Goal: Information Seeking & Learning: Check status

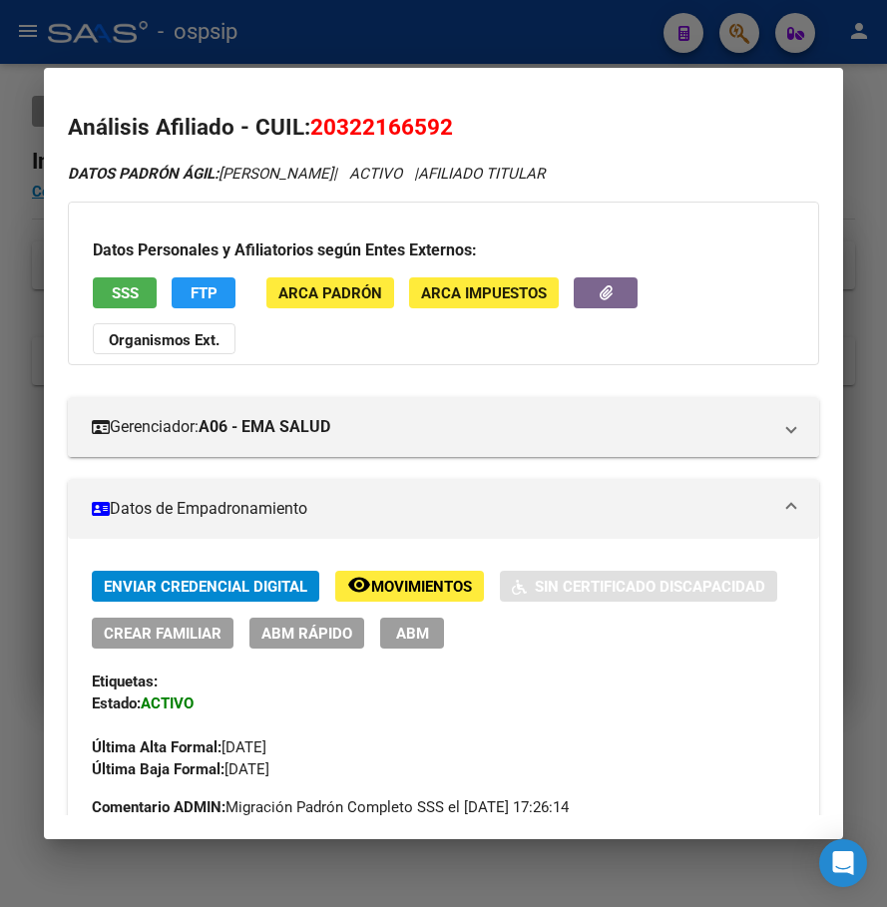
scroll to position [0, 287]
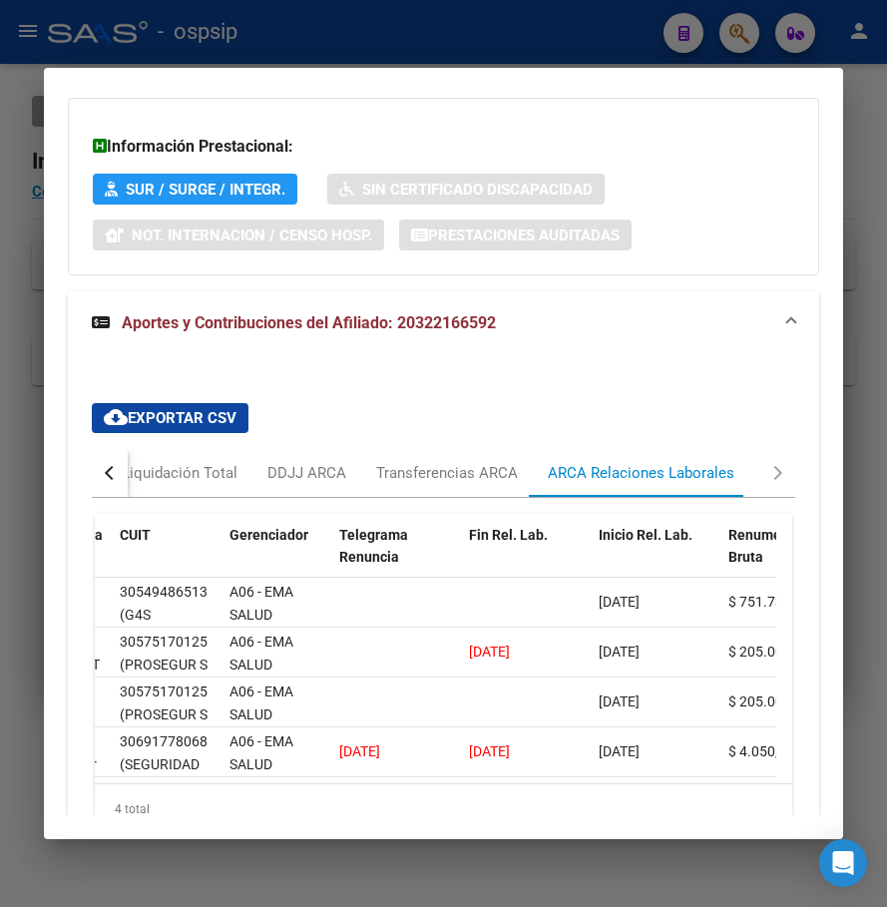
click at [441, 41] on div at bounding box center [443, 453] width 887 height 907
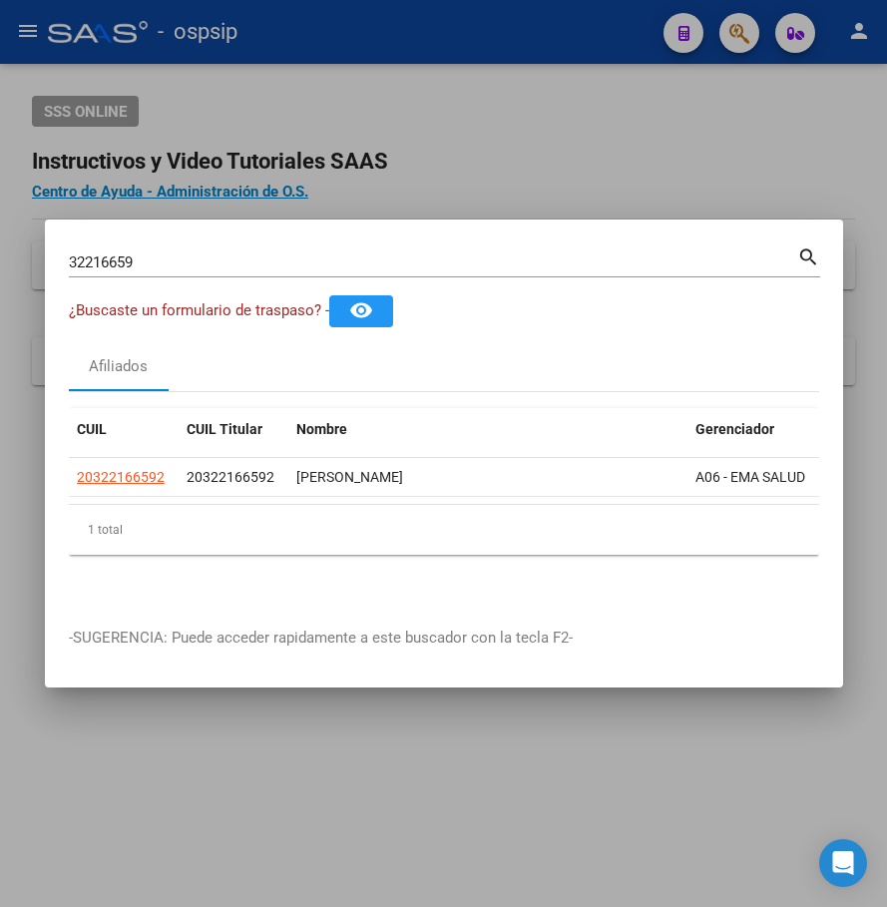
click at [441, 41] on div at bounding box center [443, 453] width 887 height 907
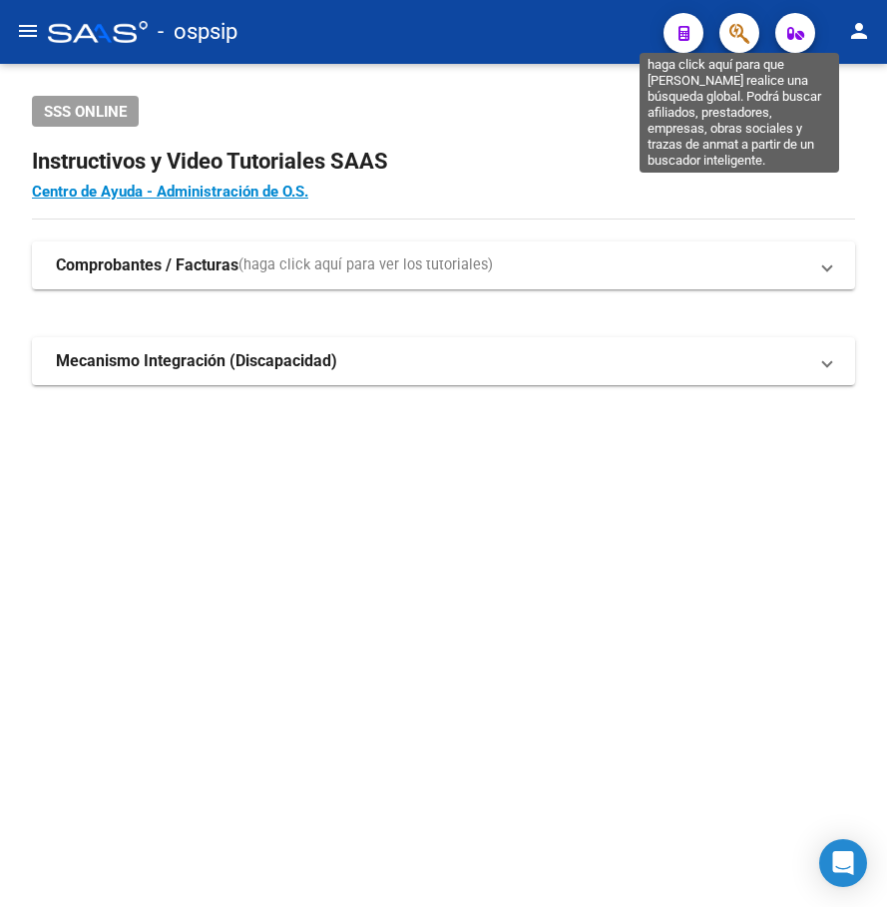
click at [731, 40] on icon "button" at bounding box center [739, 33] width 20 height 23
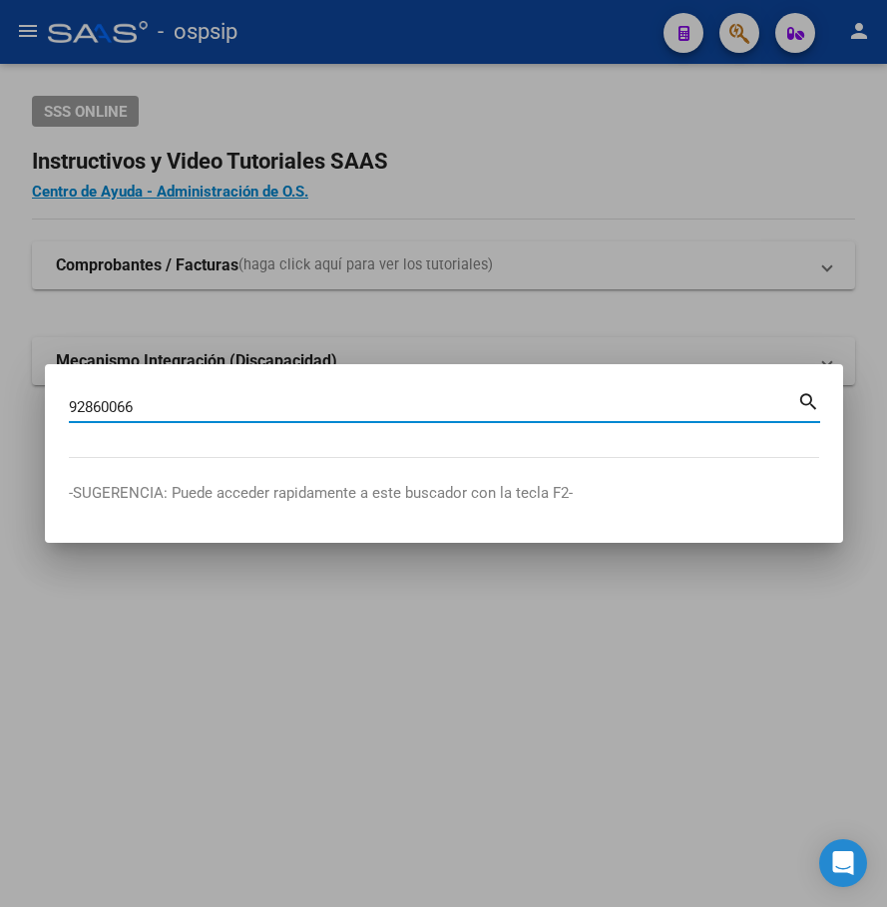
type input "92860066"
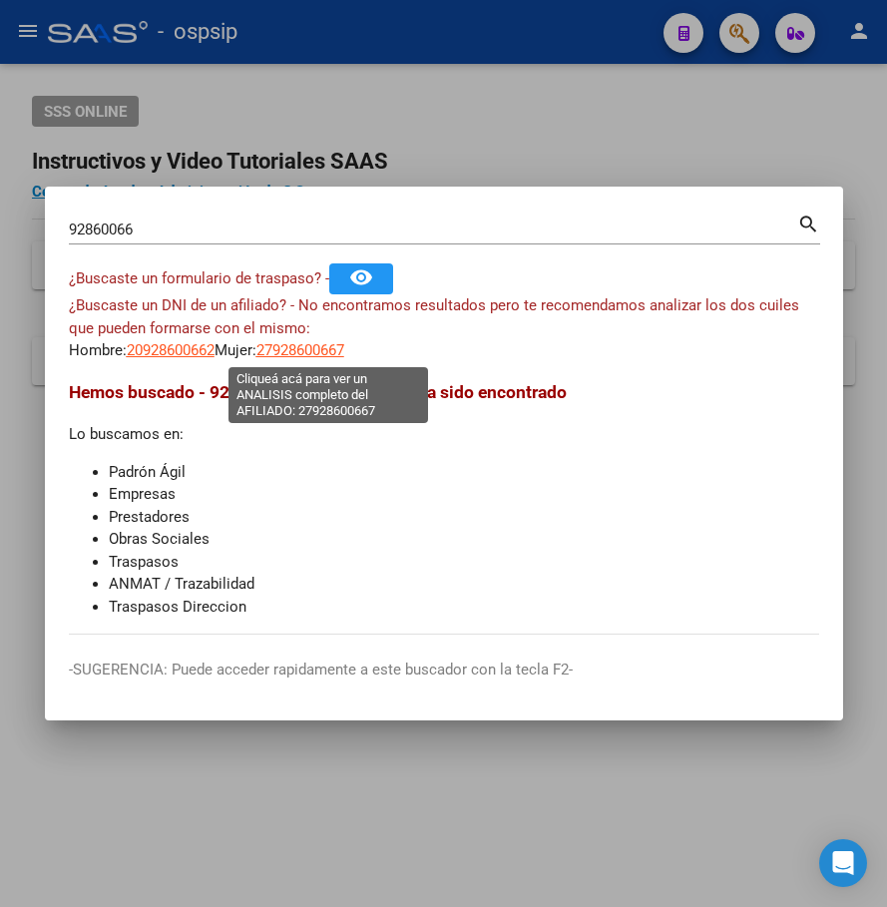
click at [330, 355] on span "27928600667" at bounding box center [300, 350] width 88 height 18
type textarea "27928600667"
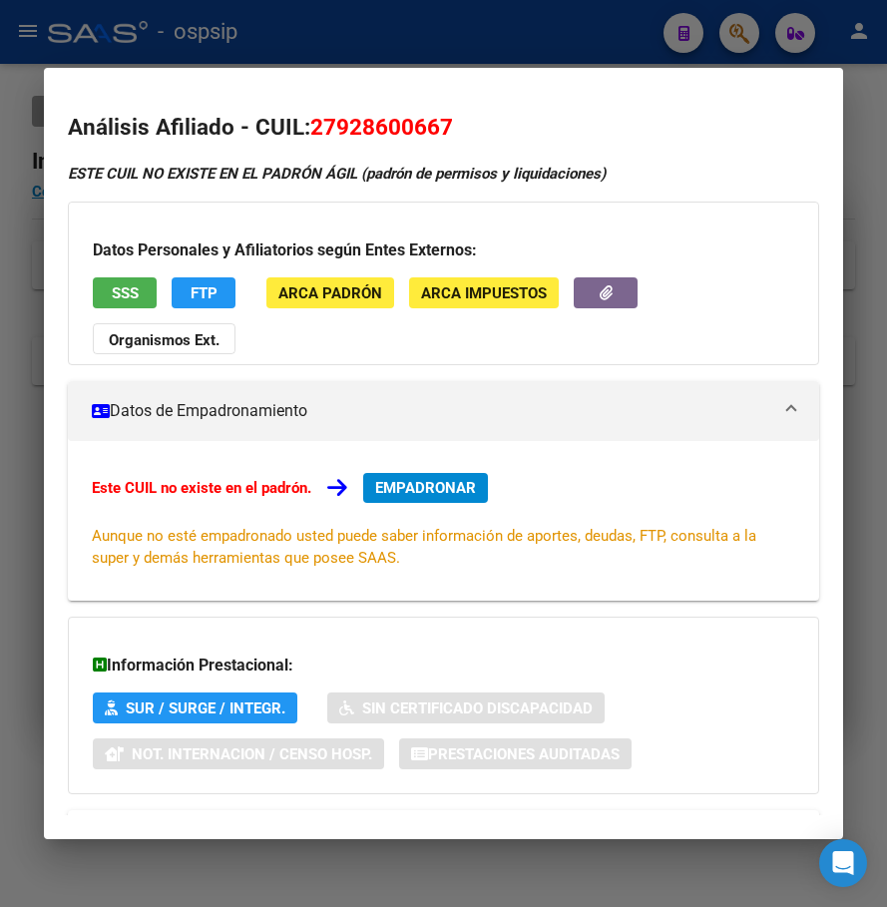
click at [383, 19] on div at bounding box center [443, 453] width 887 height 907
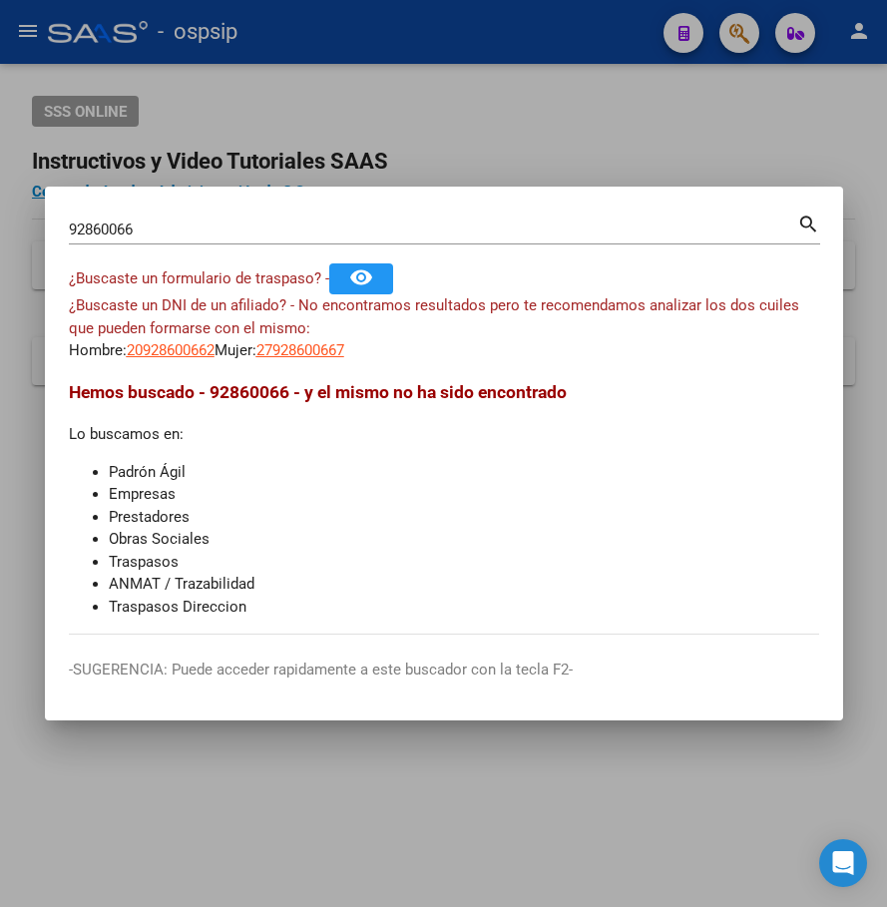
click at [383, 19] on div at bounding box center [443, 453] width 887 height 907
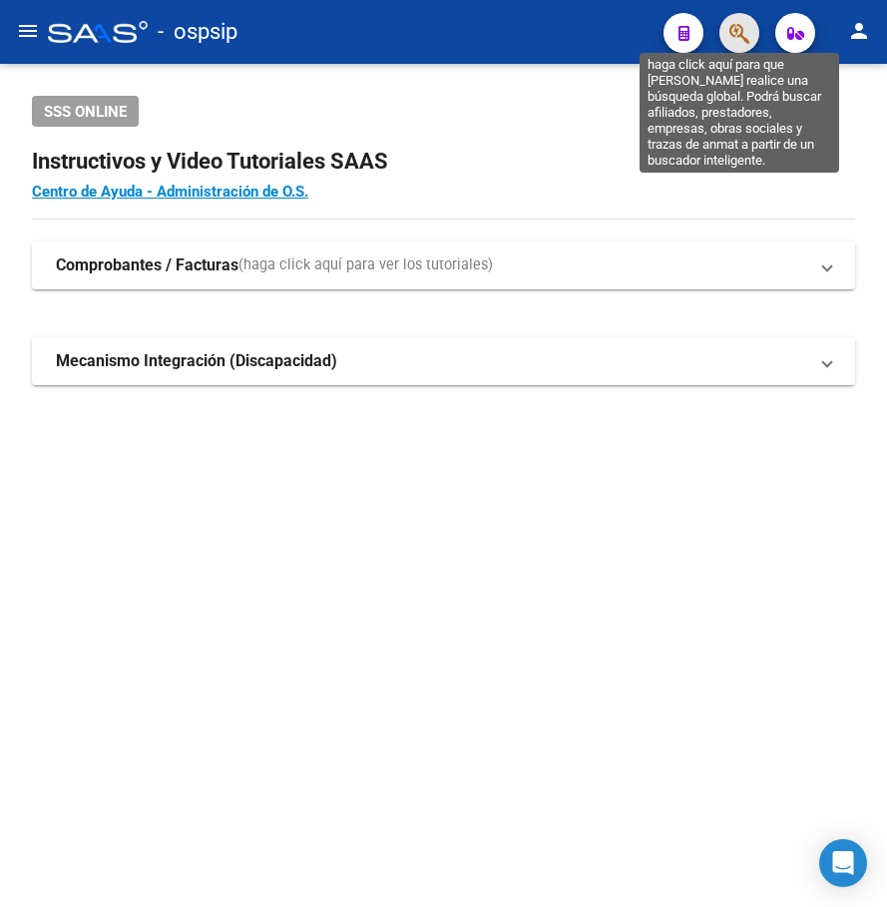
click at [748, 31] on icon "button" at bounding box center [739, 33] width 20 height 23
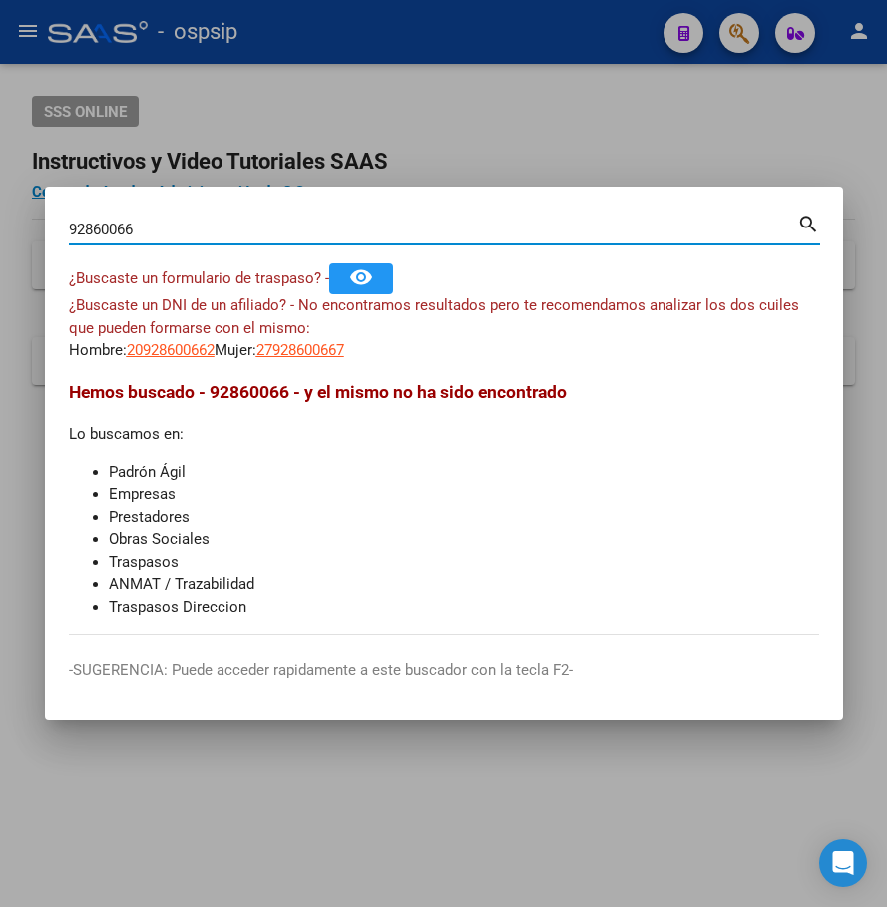
click at [92, 230] on input "92860066" at bounding box center [433, 229] width 728 height 18
type input "92960066"
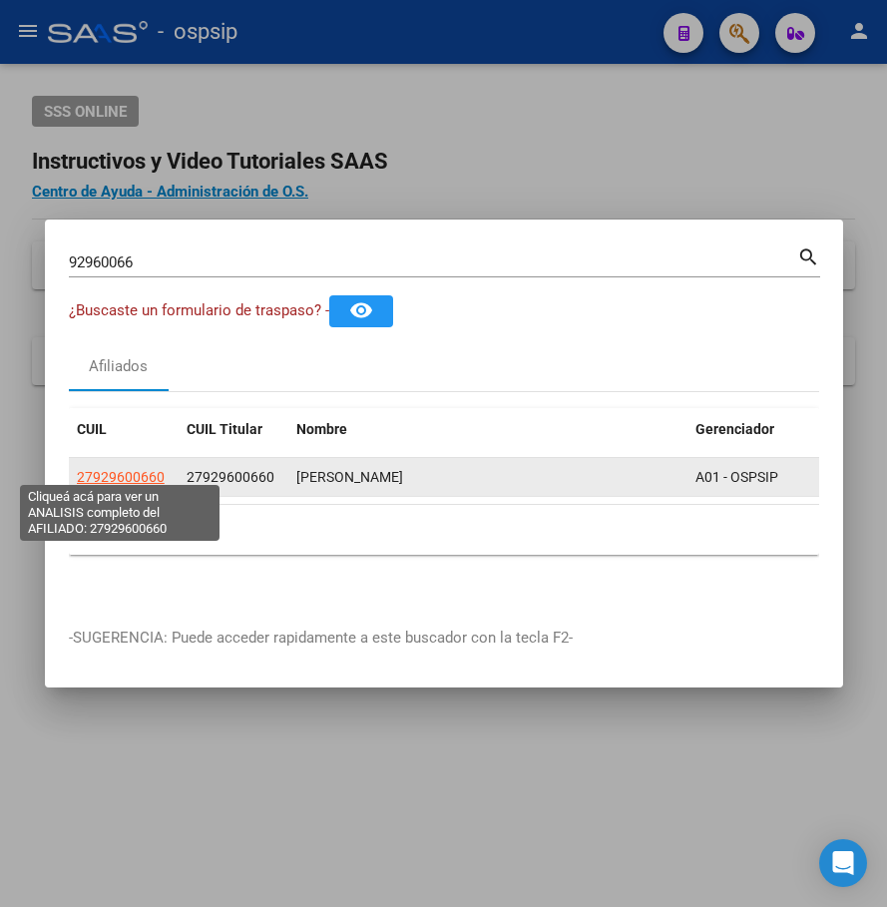
click at [119, 469] on span "27929600660" at bounding box center [121, 477] width 88 height 16
type textarea "27929600660"
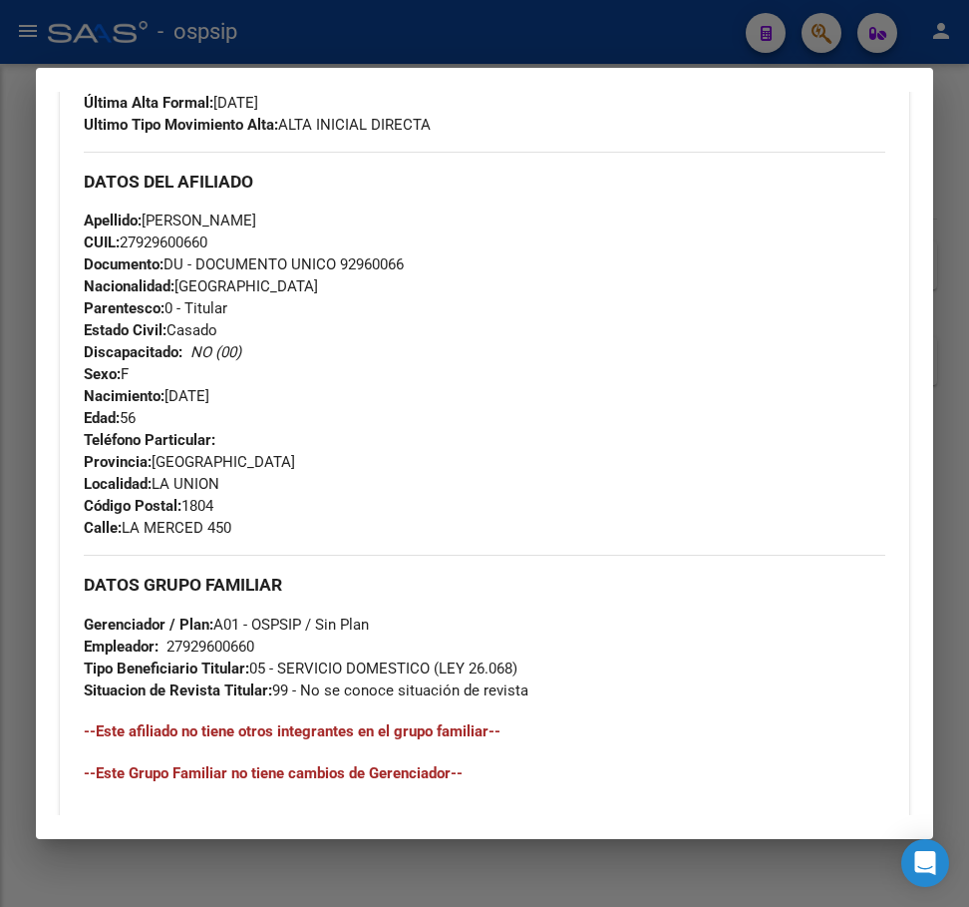
scroll to position [553, 0]
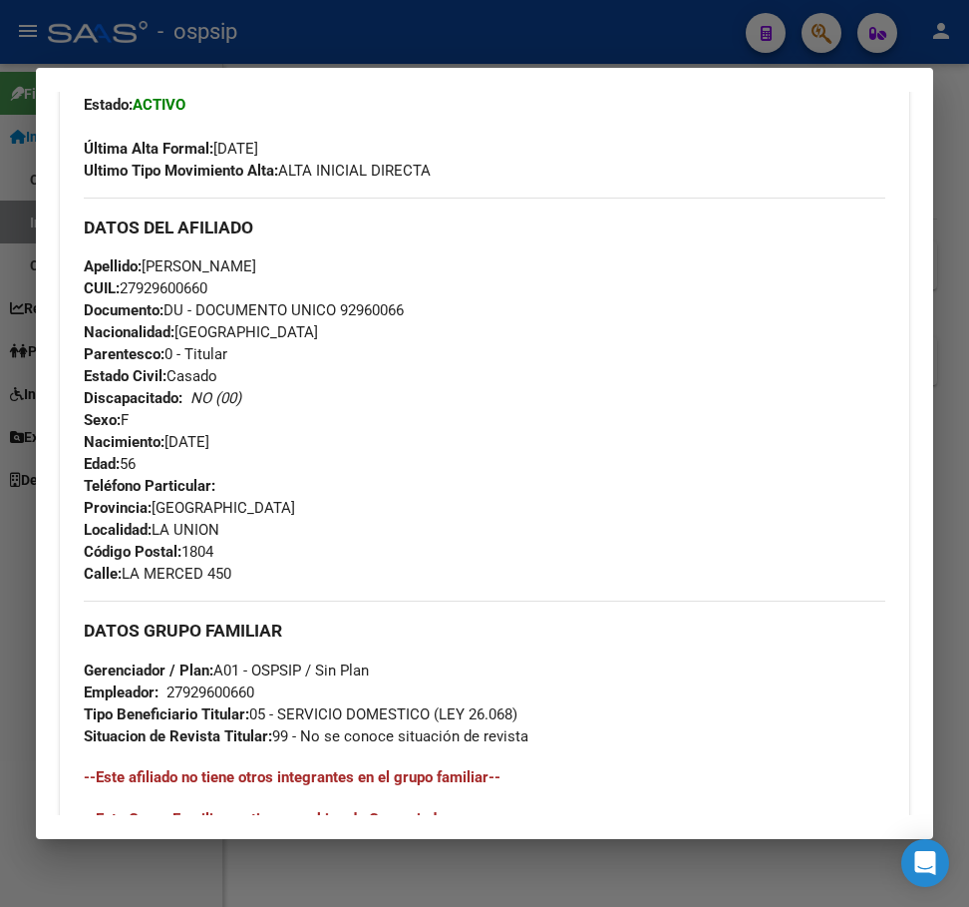
click at [539, 19] on div at bounding box center [484, 453] width 969 height 907
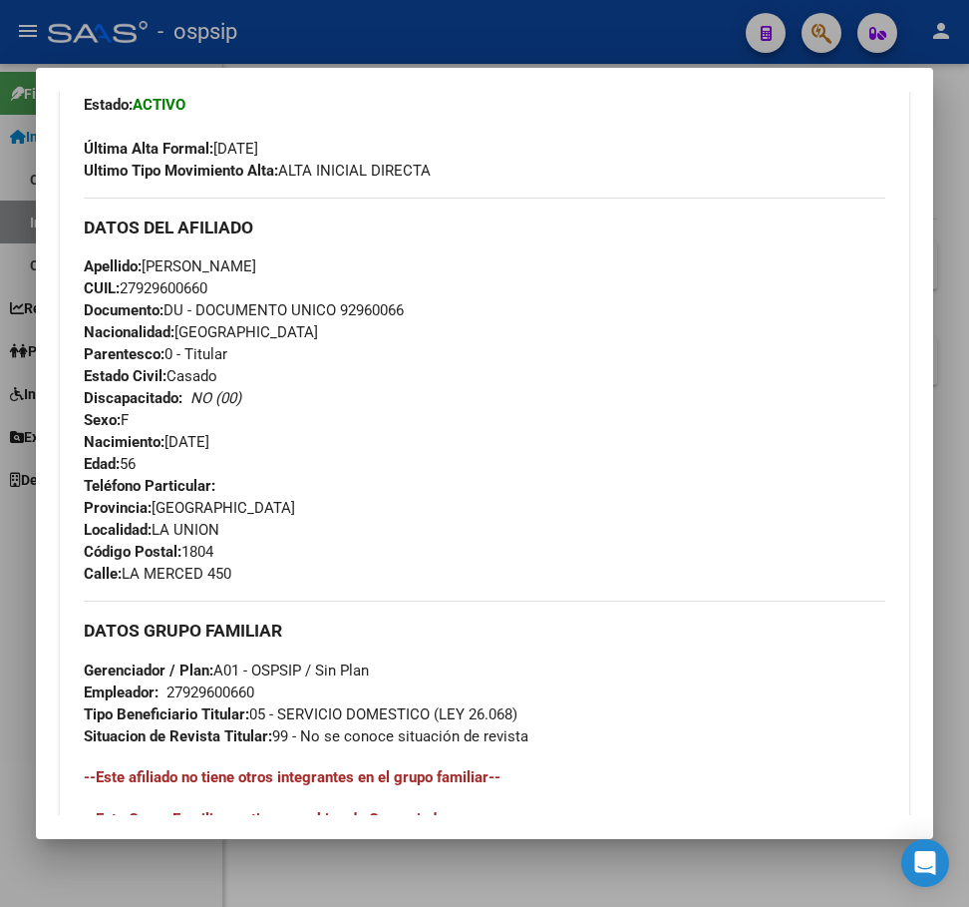
click at [542, 19] on div at bounding box center [484, 453] width 969 height 907
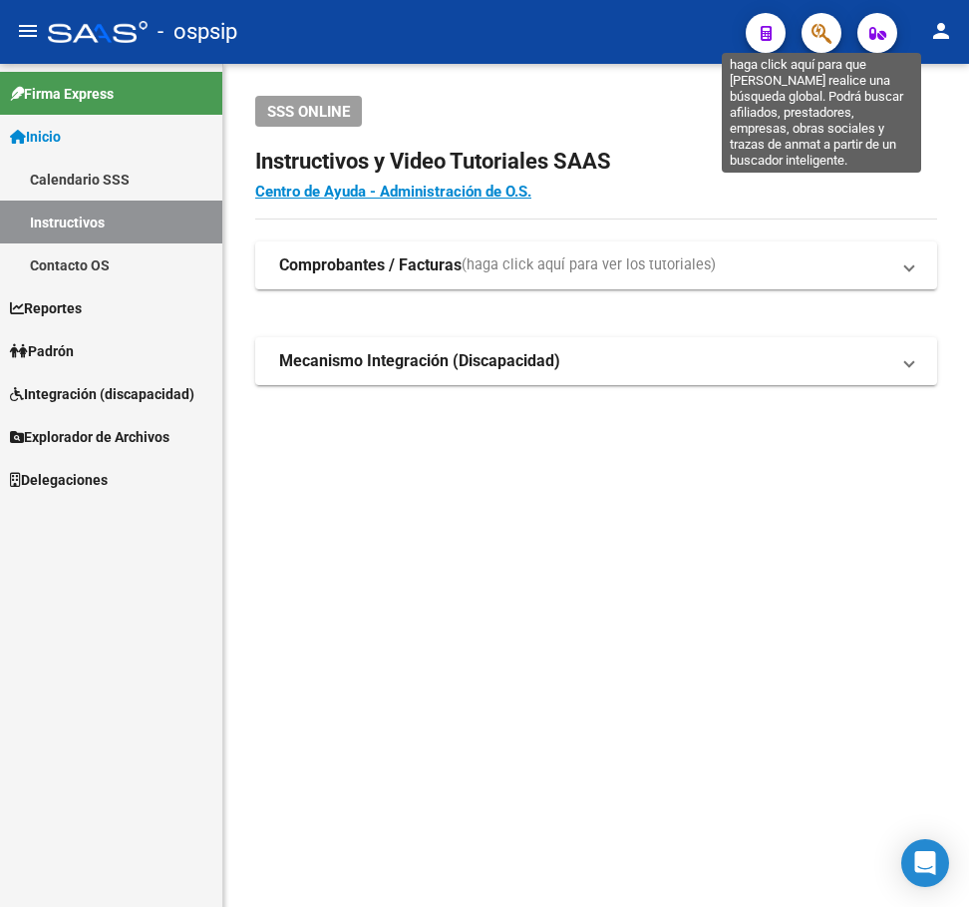
click at [814, 37] on icon "button" at bounding box center [822, 33] width 20 height 23
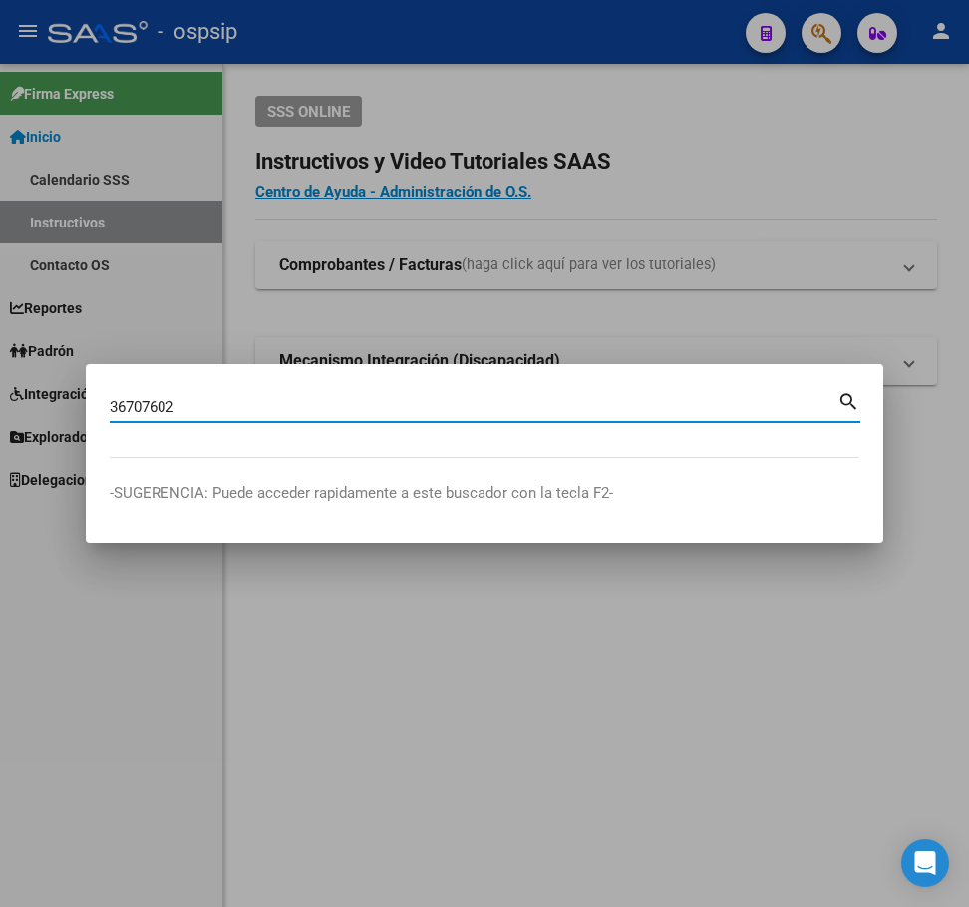
type input "36707602"
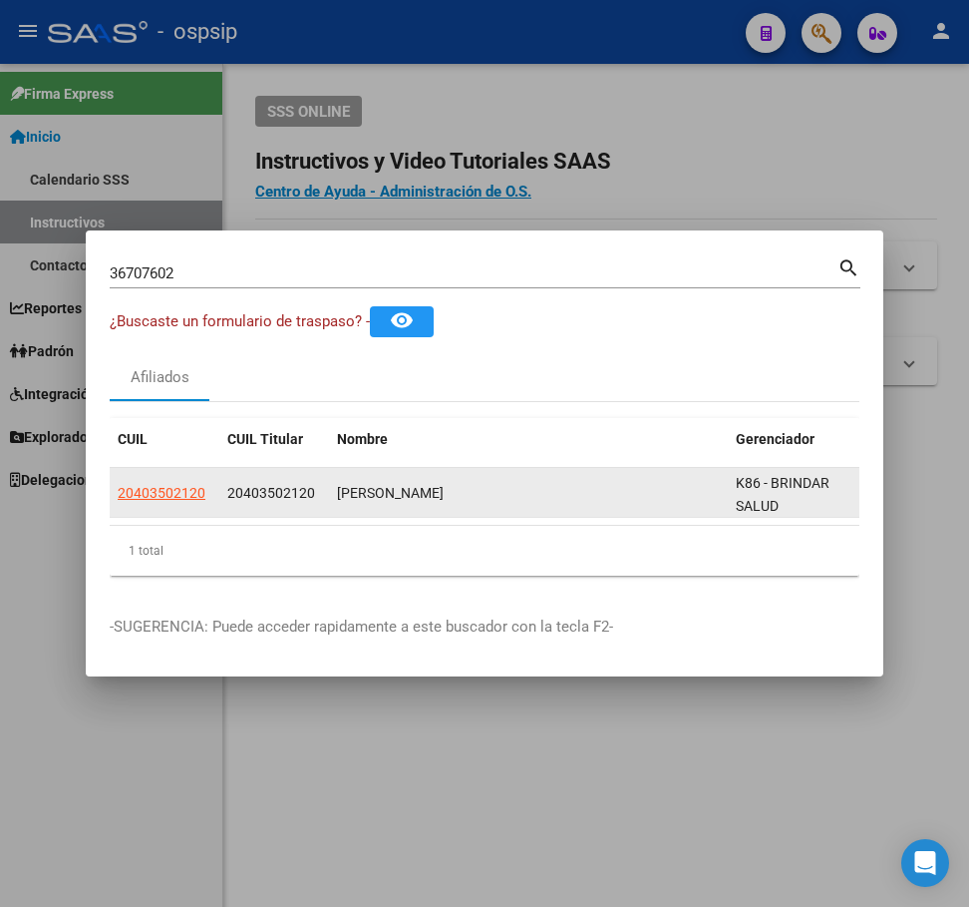
click at [167, 468] on datatable-body-cell "20403502120" at bounding box center [165, 492] width 110 height 49
click at [169, 472] on datatable-body-cell "20403502120" at bounding box center [165, 492] width 110 height 49
click at [170, 482] on app-link-go-to "20403502120" at bounding box center [162, 493] width 88 height 23
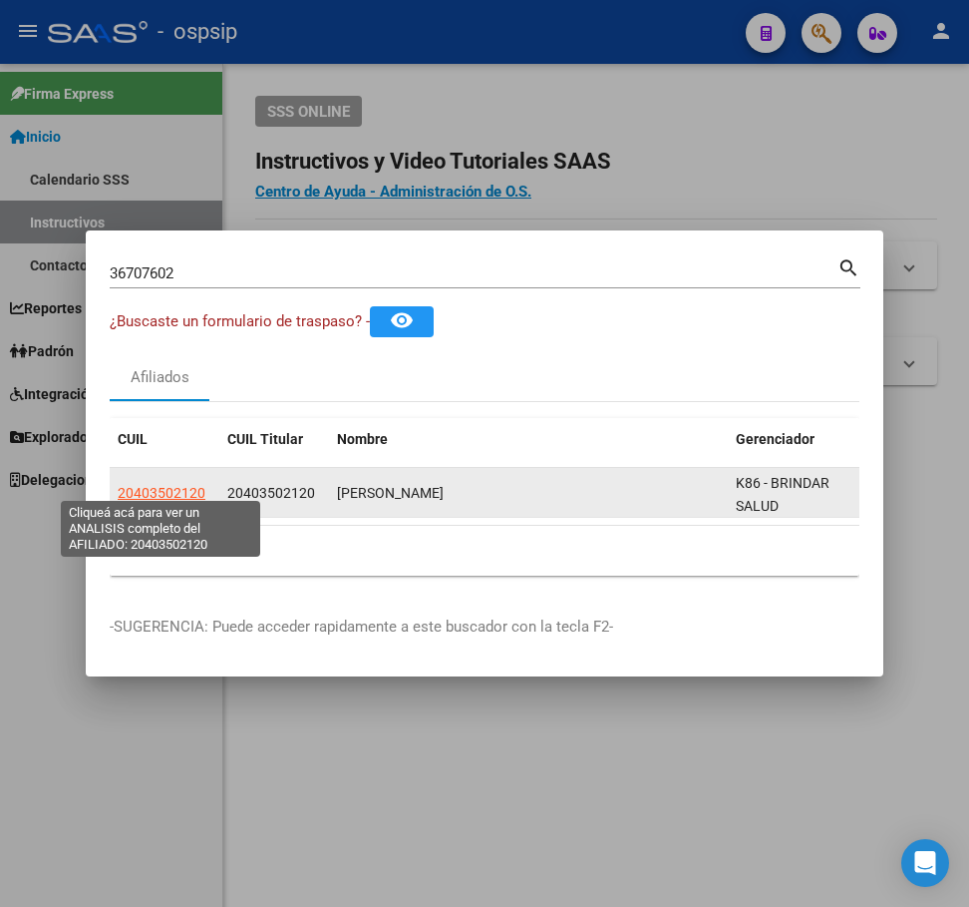
click at [173, 485] on span "20403502120" at bounding box center [162, 493] width 88 height 16
copy span "20403502120"
type textarea "20403502120"
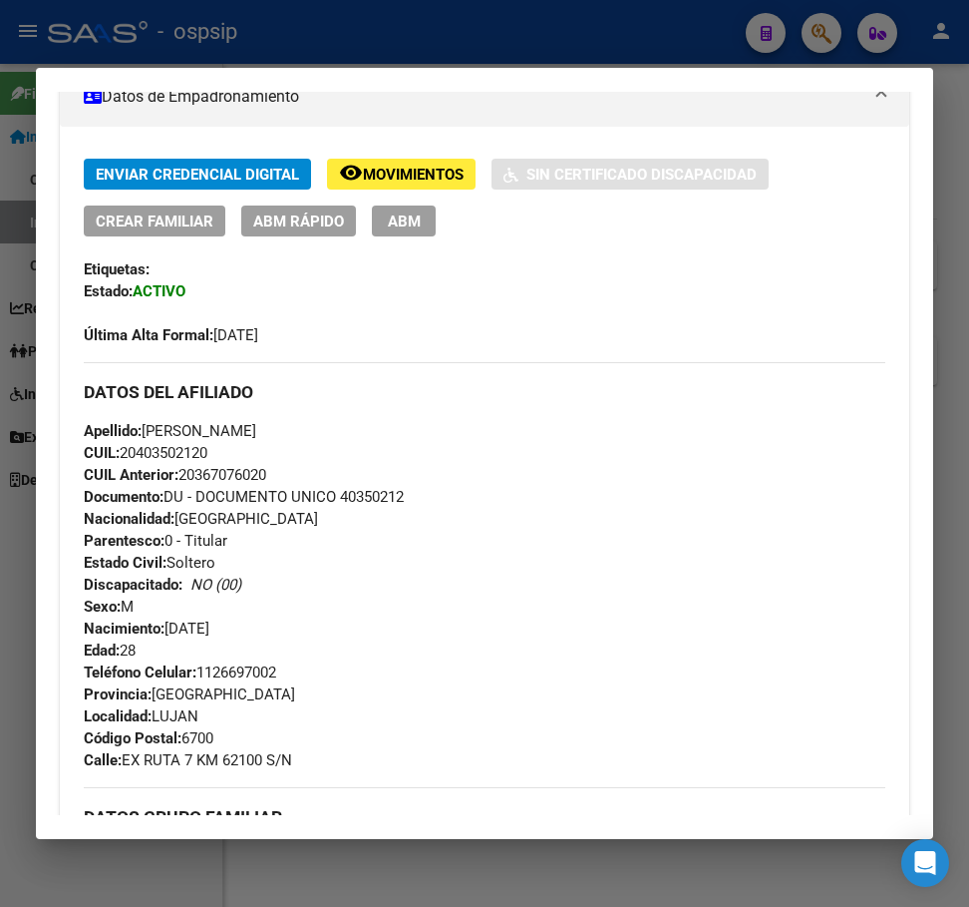
scroll to position [100, 0]
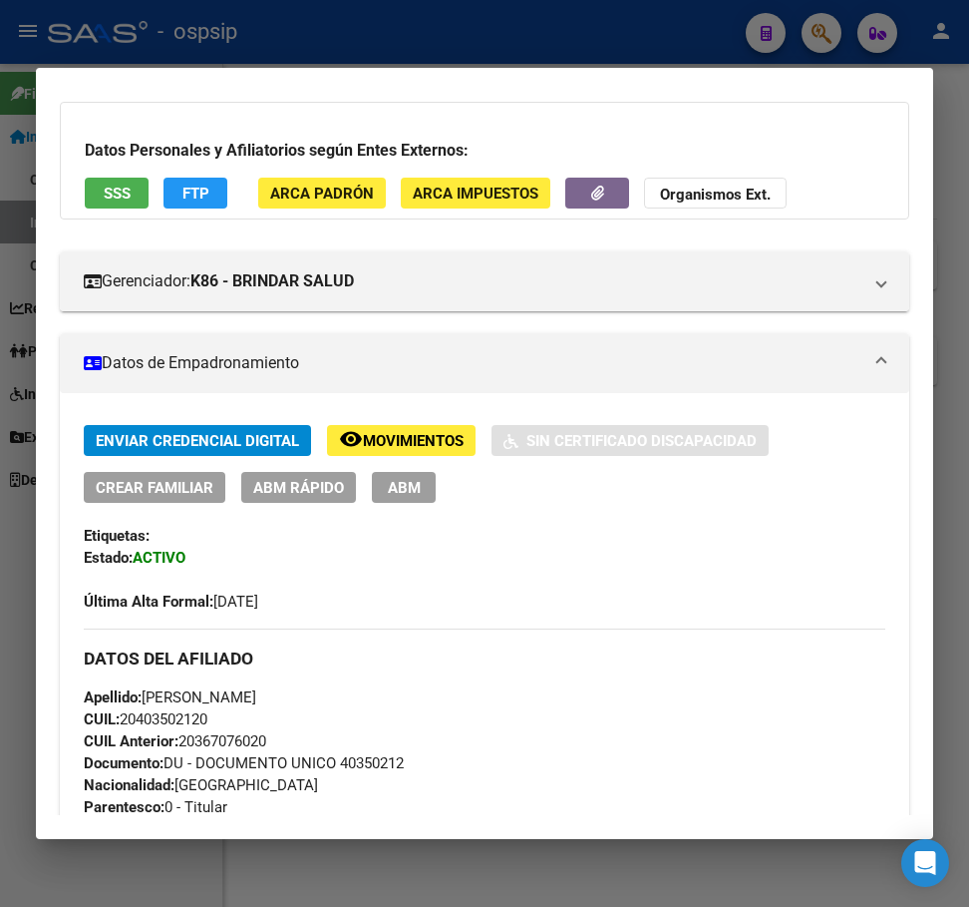
click at [562, 45] on div at bounding box center [484, 453] width 969 height 907
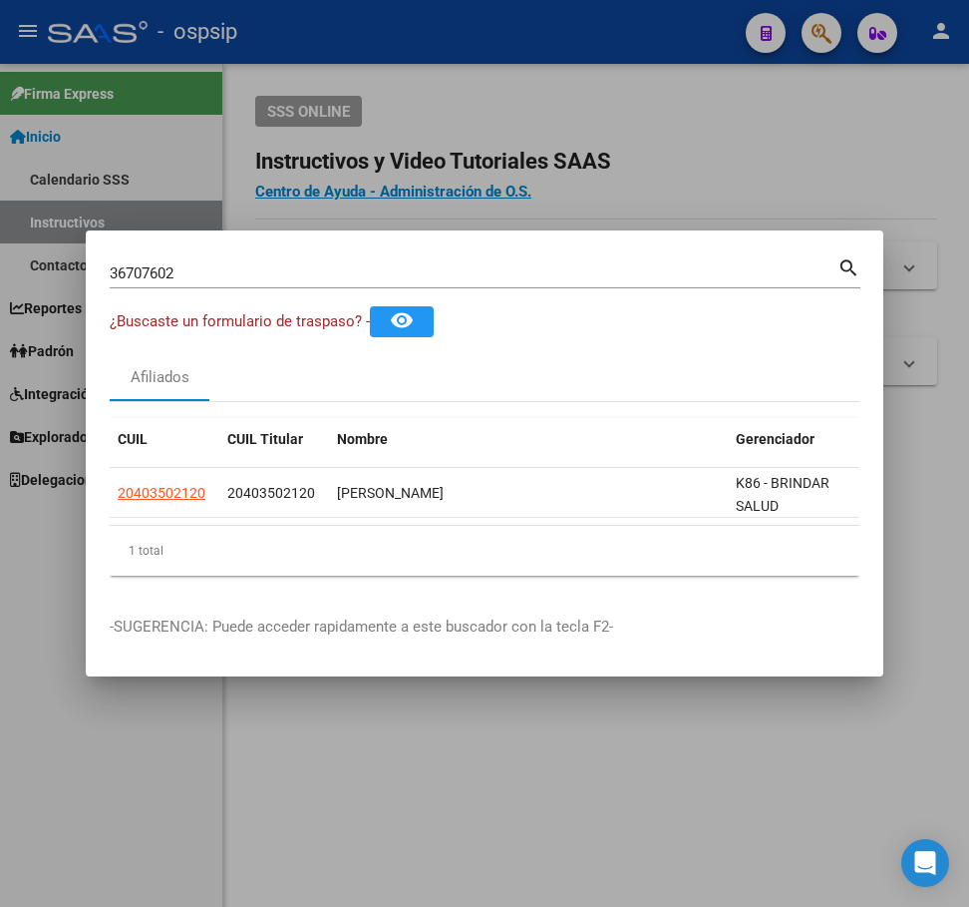
click at [576, 45] on div at bounding box center [484, 453] width 969 height 907
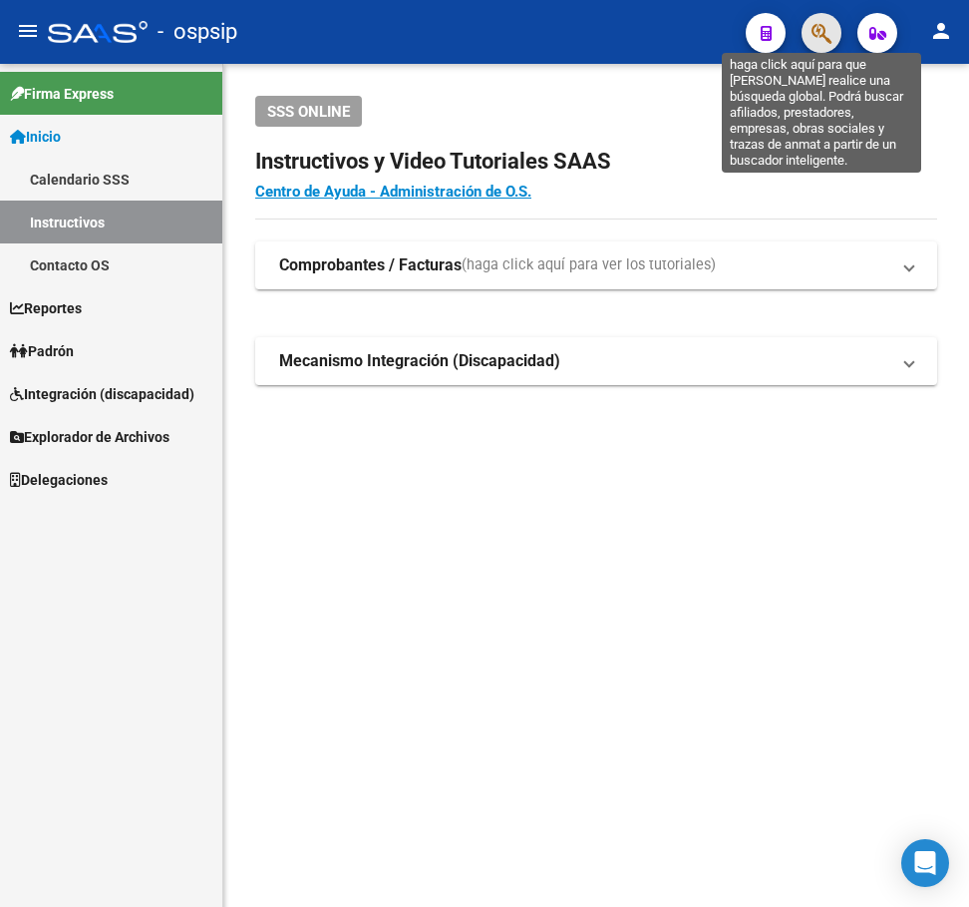
click at [823, 45] on icon "button" at bounding box center [822, 33] width 20 height 23
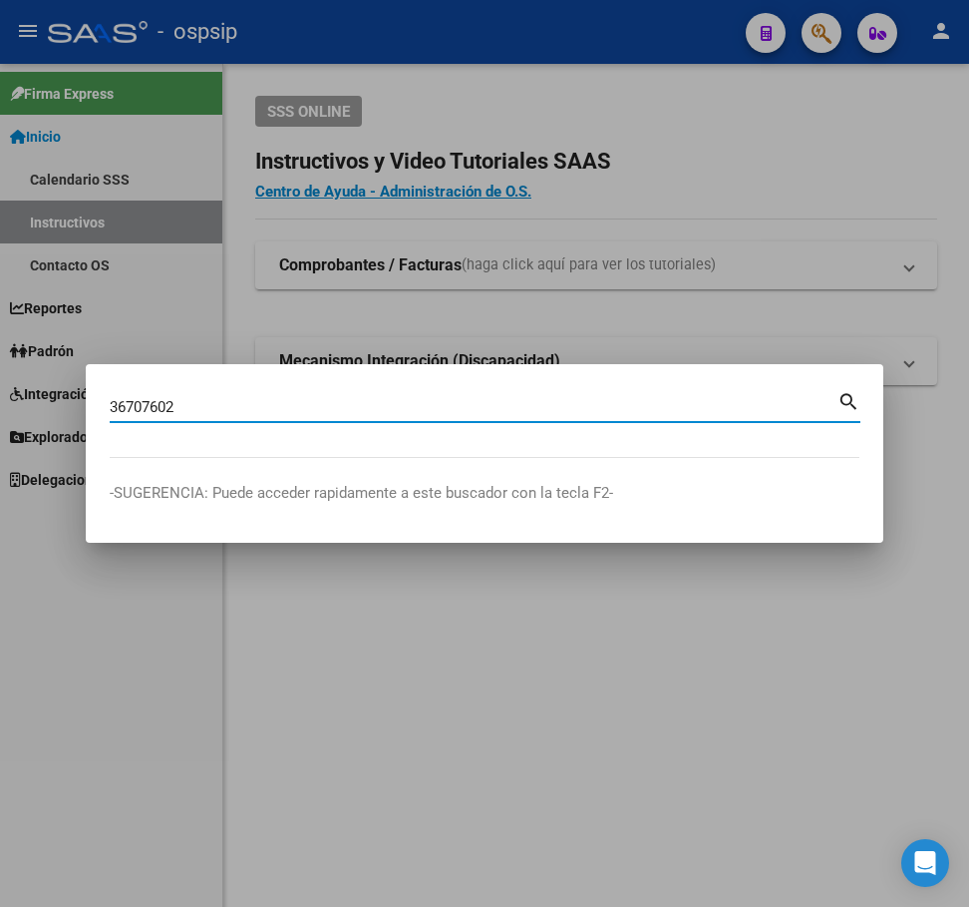
type input "36707602"
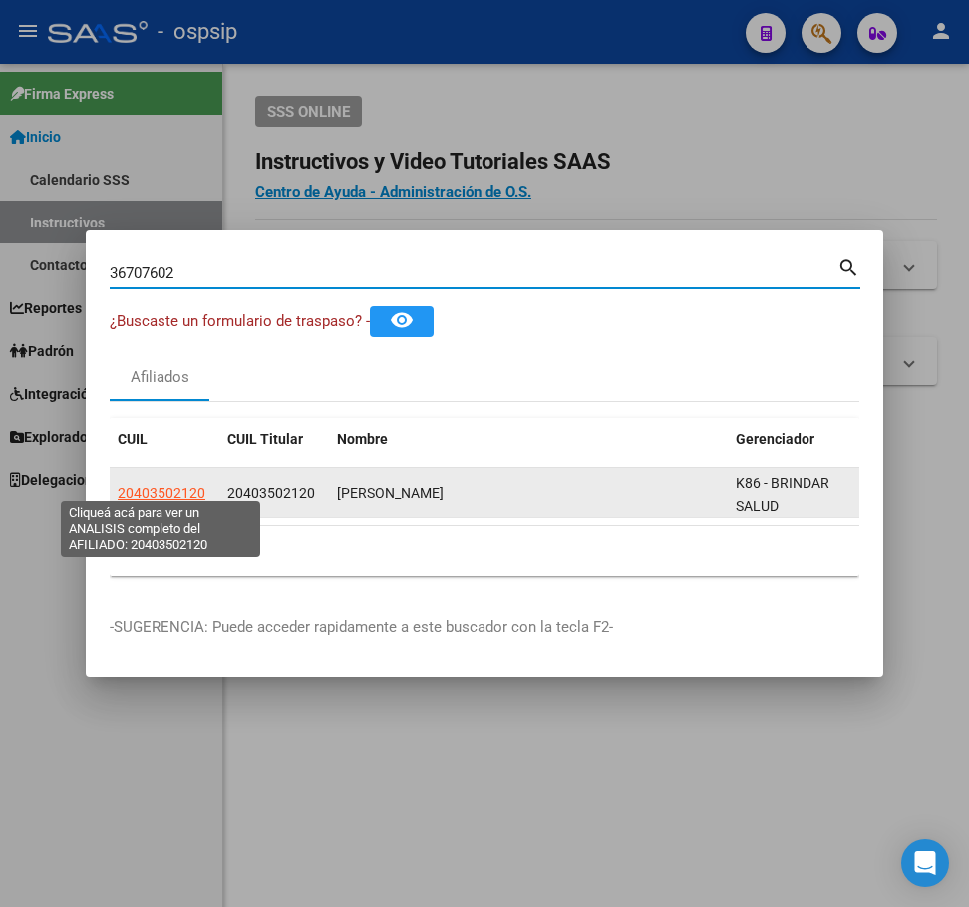
click at [162, 485] on span "20403502120" at bounding box center [162, 493] width 88 height 16
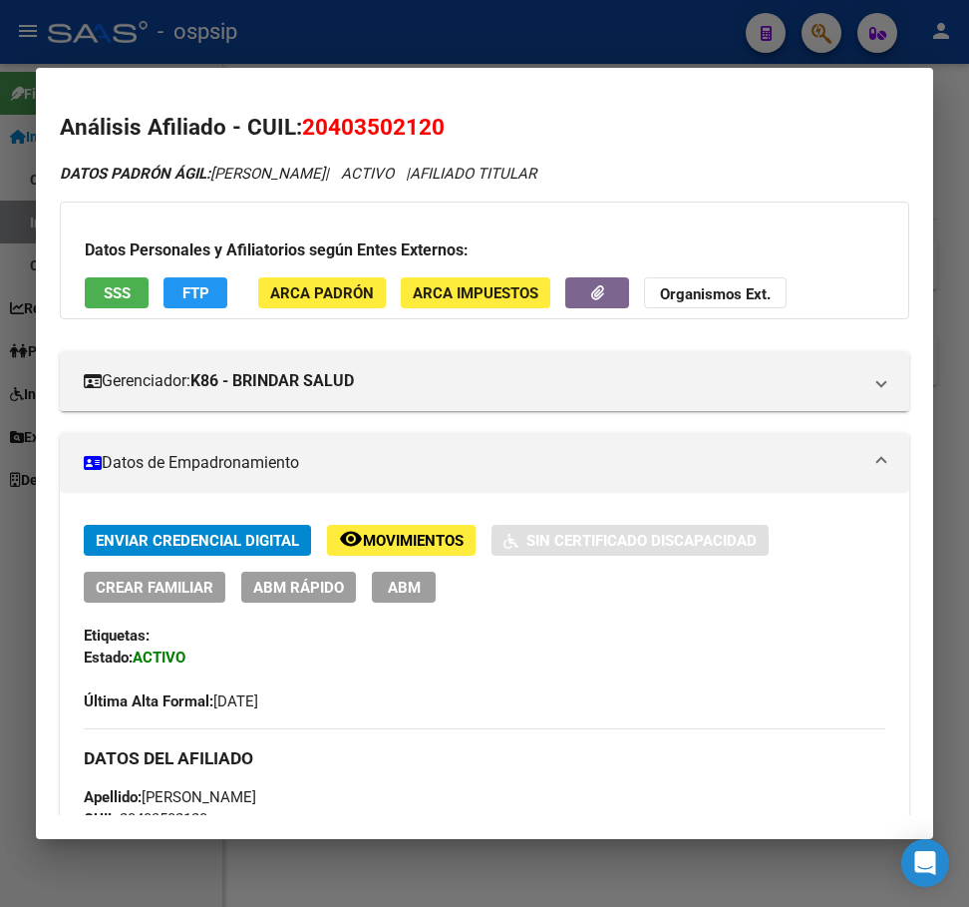
scroll to position [399, 0]
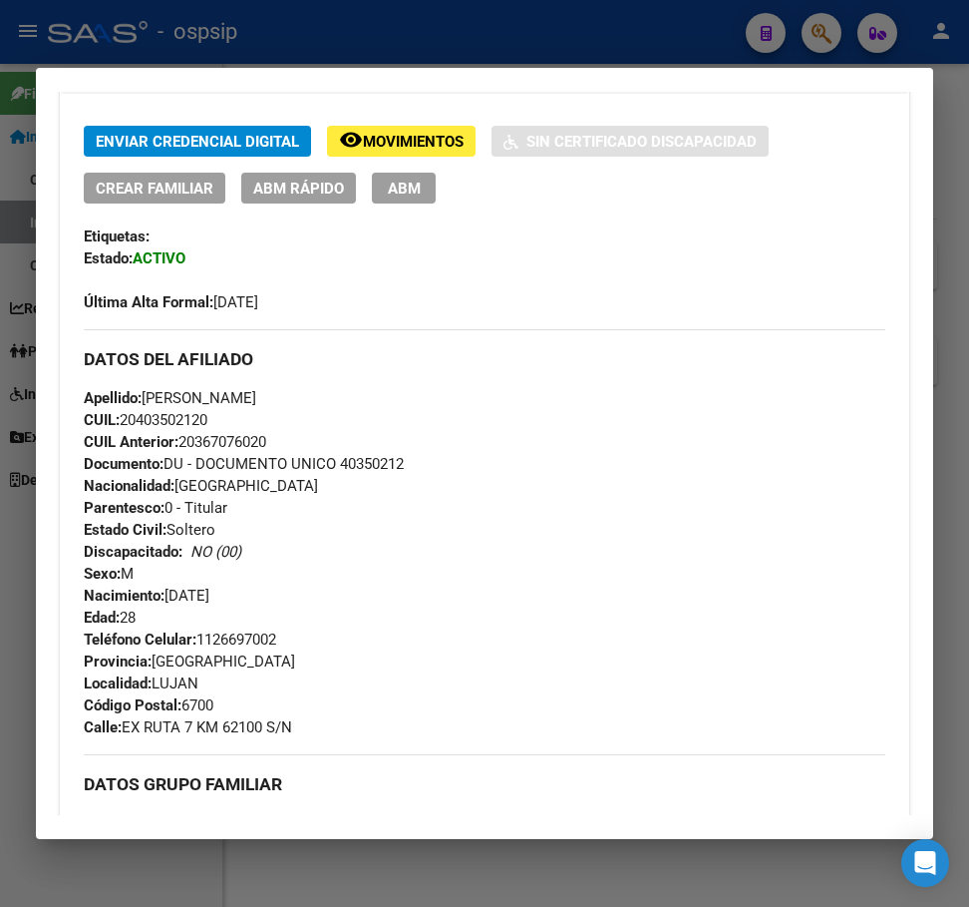
click at [402, 190] on span "ABM" at bounding box center [404, 189] width 33 height 18
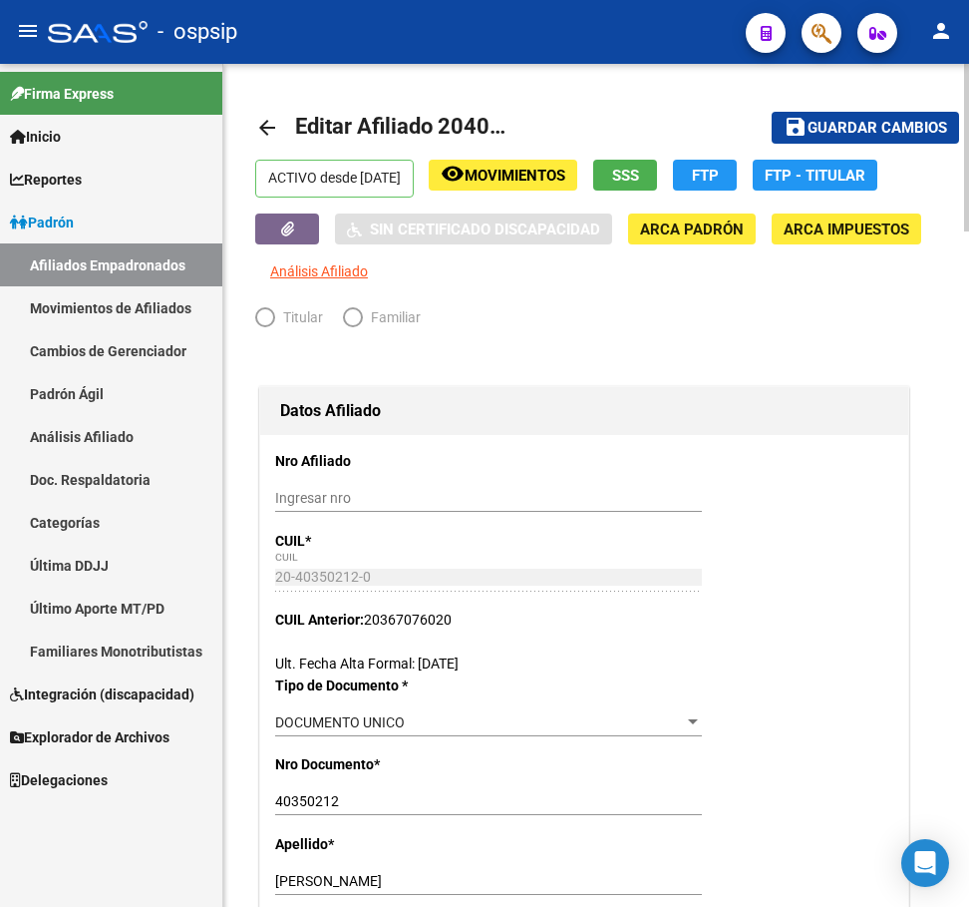
radio input "true"
type input "33-70779557-9"
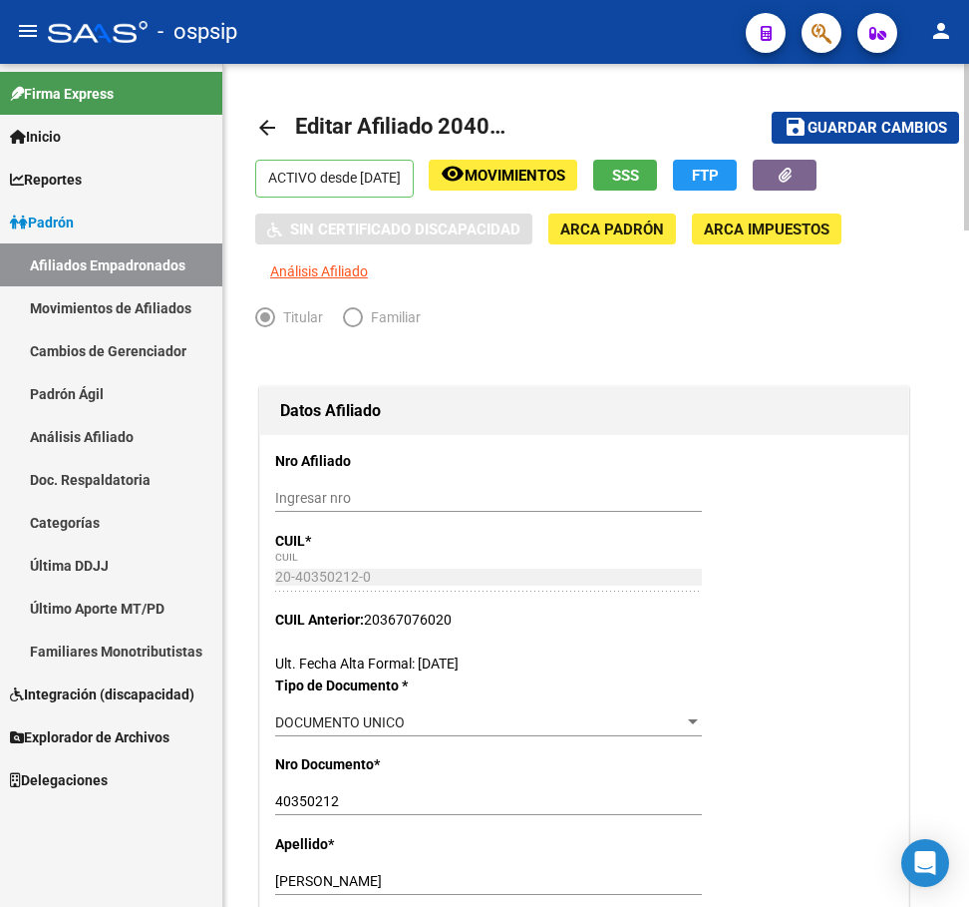
click at [260, 128] on mat-icon "arrow_back" at bounding box center [267, 128] width 24 height 24
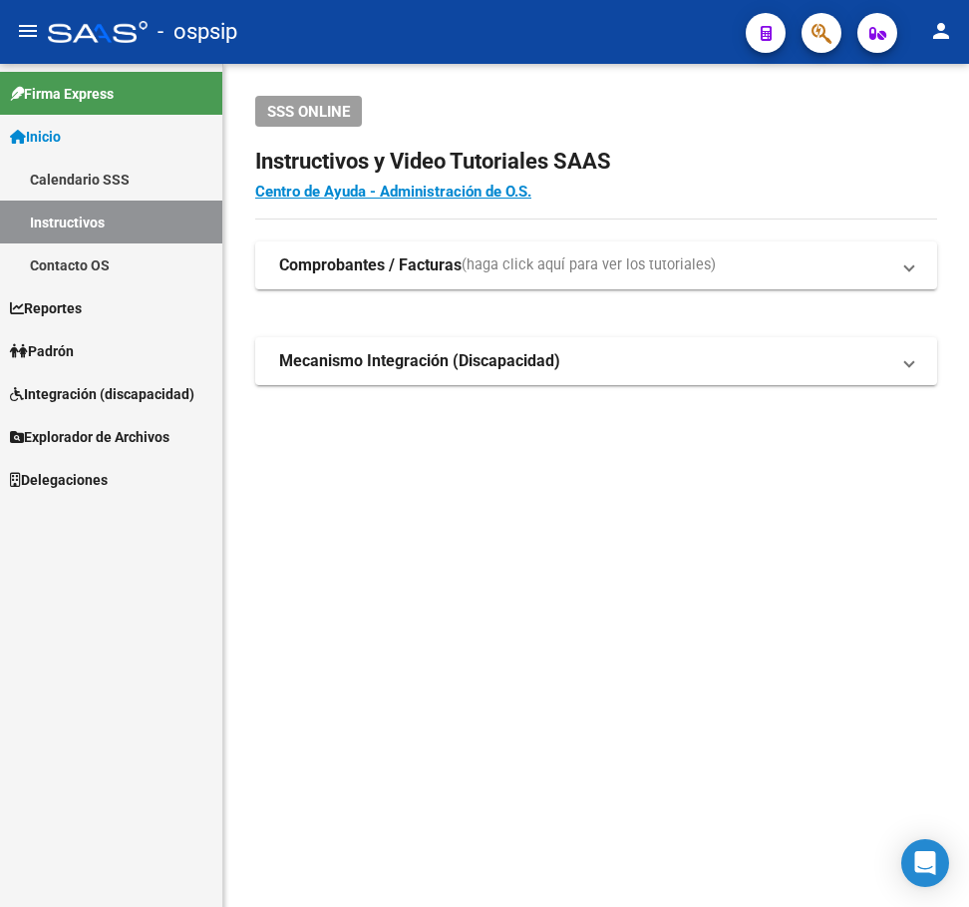
click at [821, 33] on icon "button" at bounding box center [822, 33] width 20 height 23
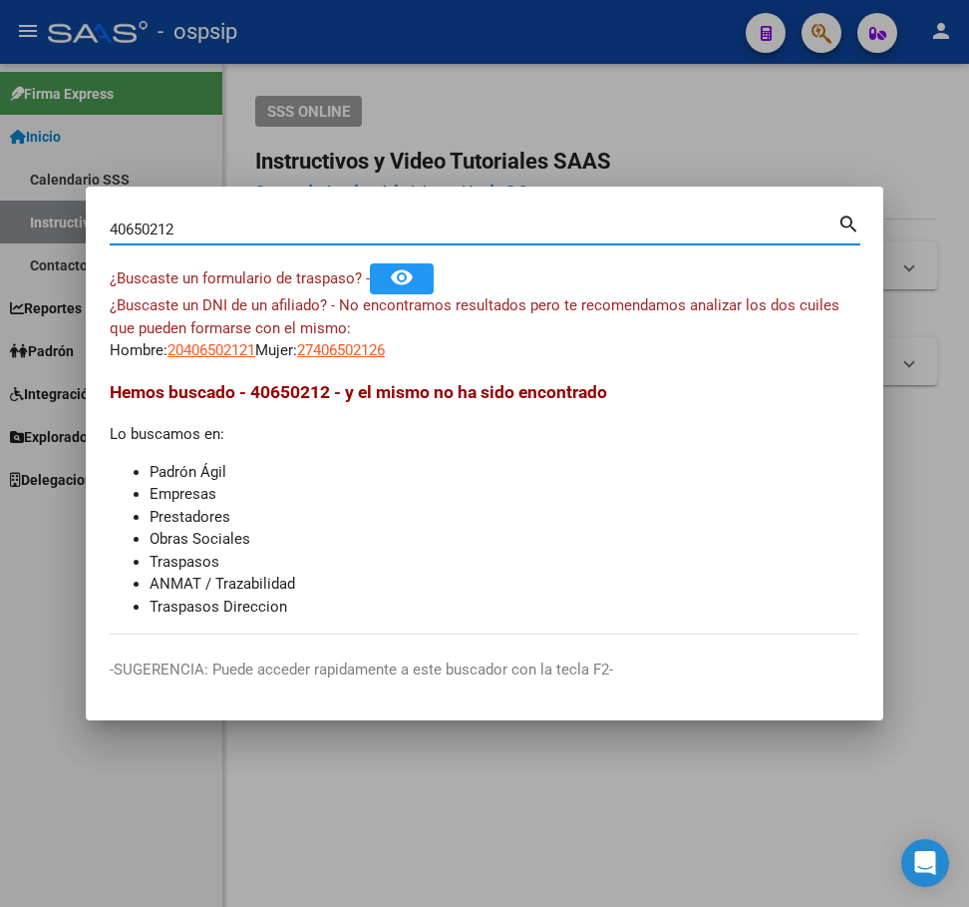
click at [128, 224] on input "40650212" at bounding box center [474, 229] width 728 height 18
type input "40350212"
click at [405, 279] on mat-icon "remove_red_eye" at bounding box center [402, 277] width 24 height 24
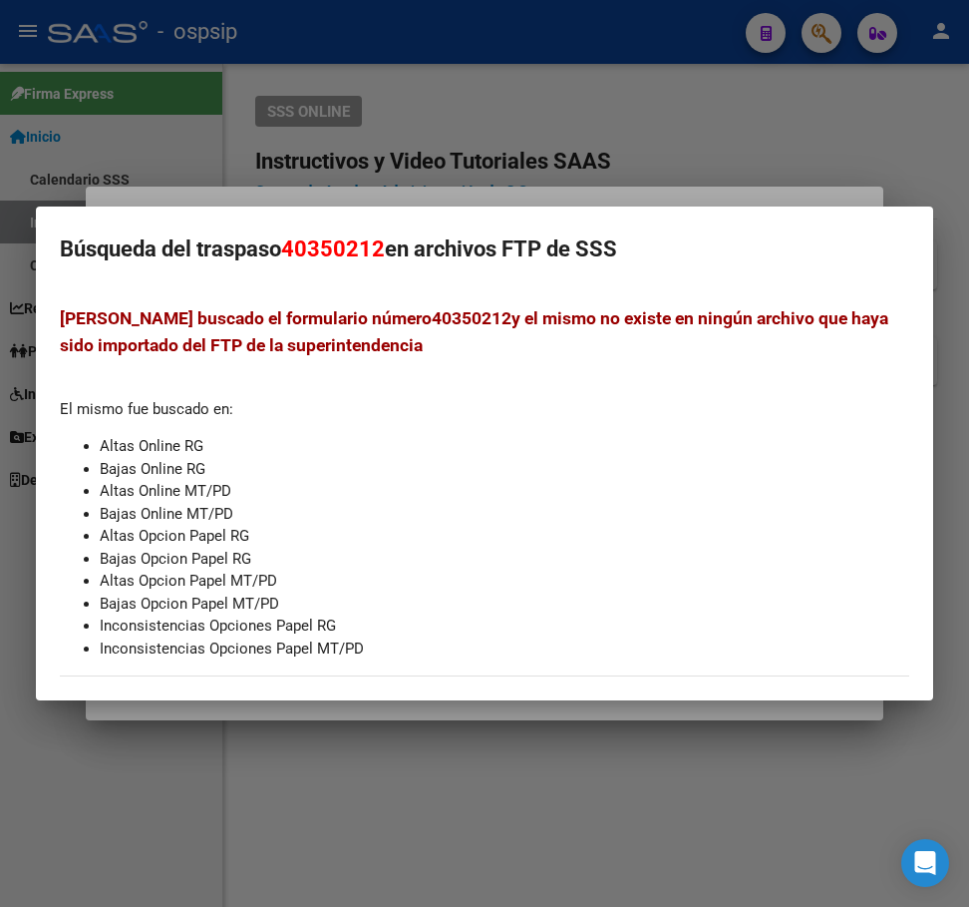
click at [507, 138] on div at bounding box center [484, 453] width 969 height 907
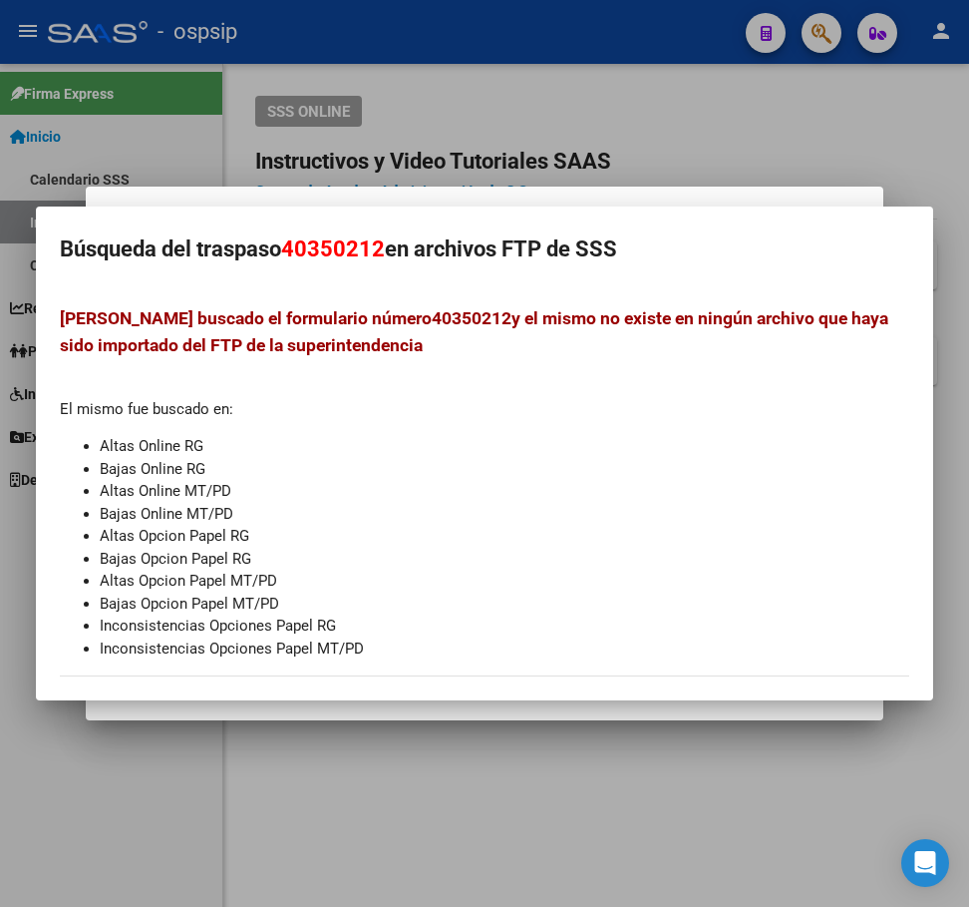
drag, startPoint x: 511, startPoint y: 136, endPoint x: 519, endPoint y: 155, distance: 20.6
click at [512, 138] on div at bounding box center [484, 453] width 969 height 907
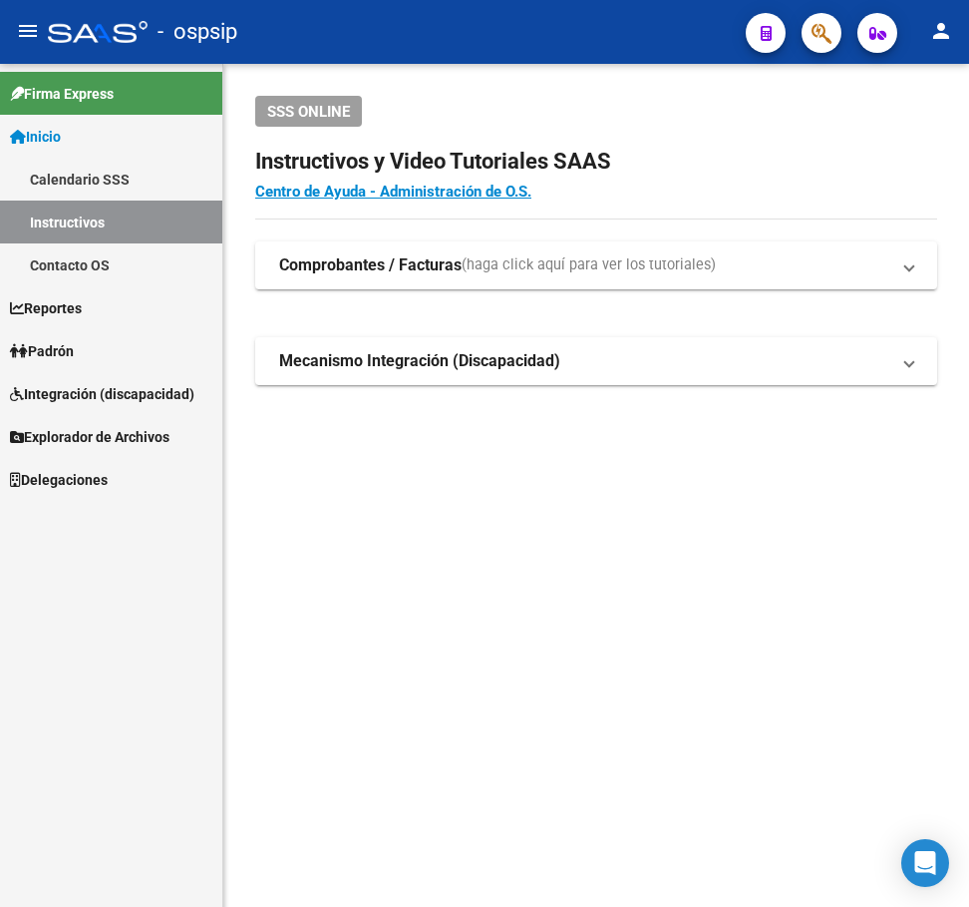
click at [836, 42] on button "button" at bounding box center [822, 33] width 40 height 40
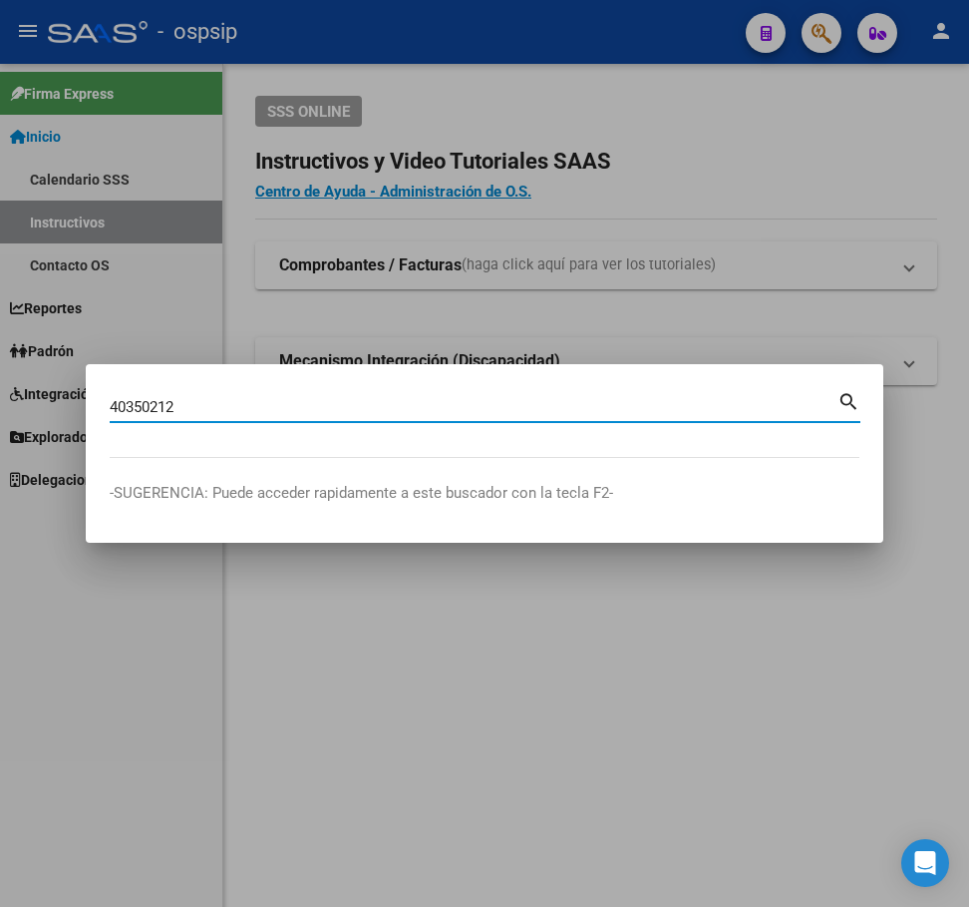
type input "40350212"
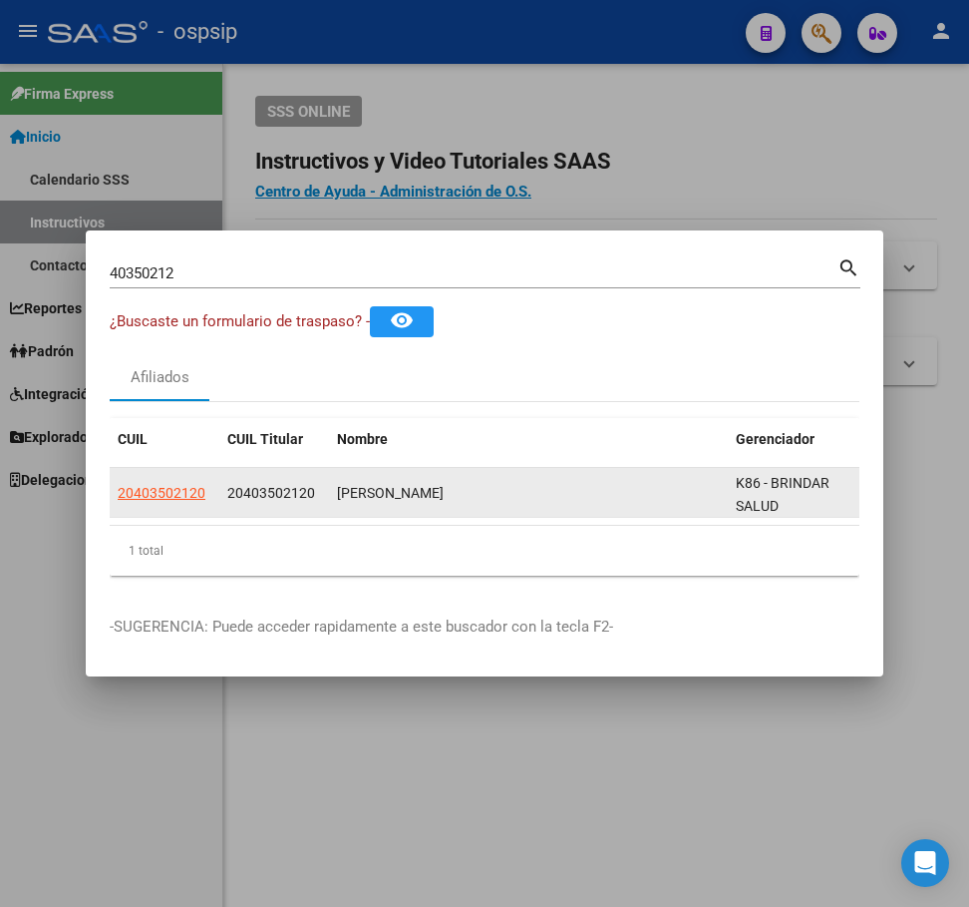
click at [147, 482] on app-link-go-to "20403502120" at bounding box center [162, 493] width 88 height 23
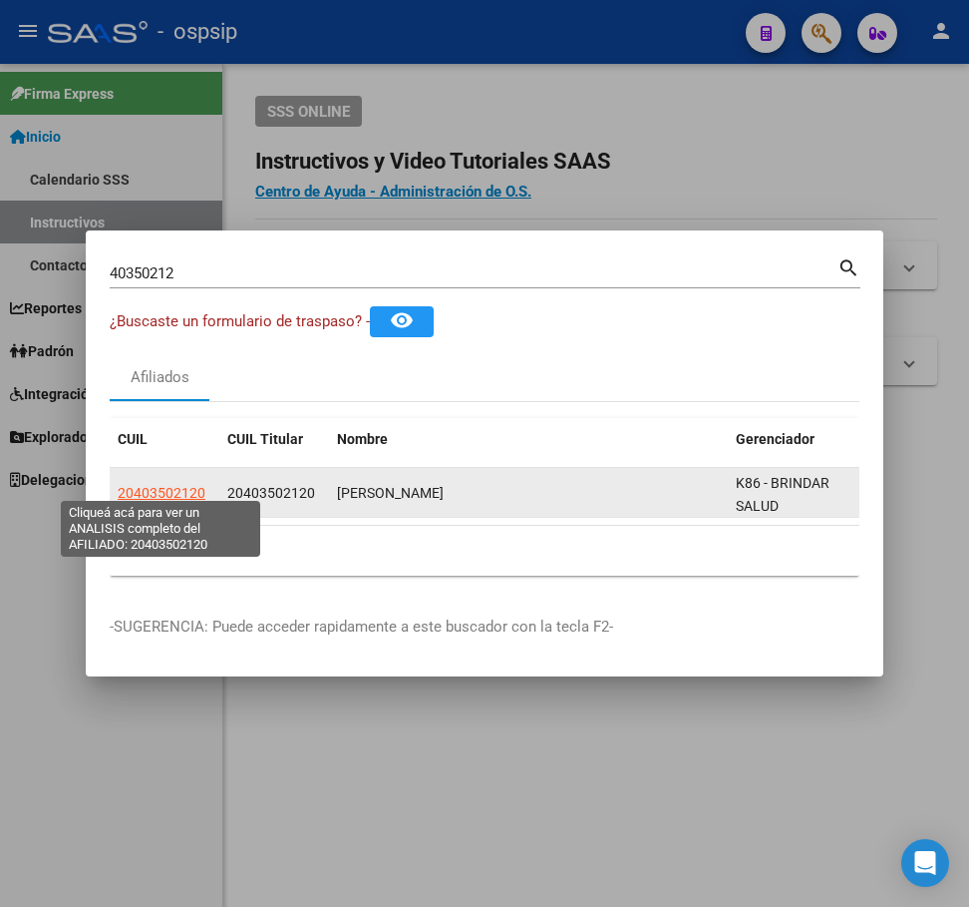
click at [180, 485] on span "20403502120" at bounding box center [162, 493] width 88 height 16
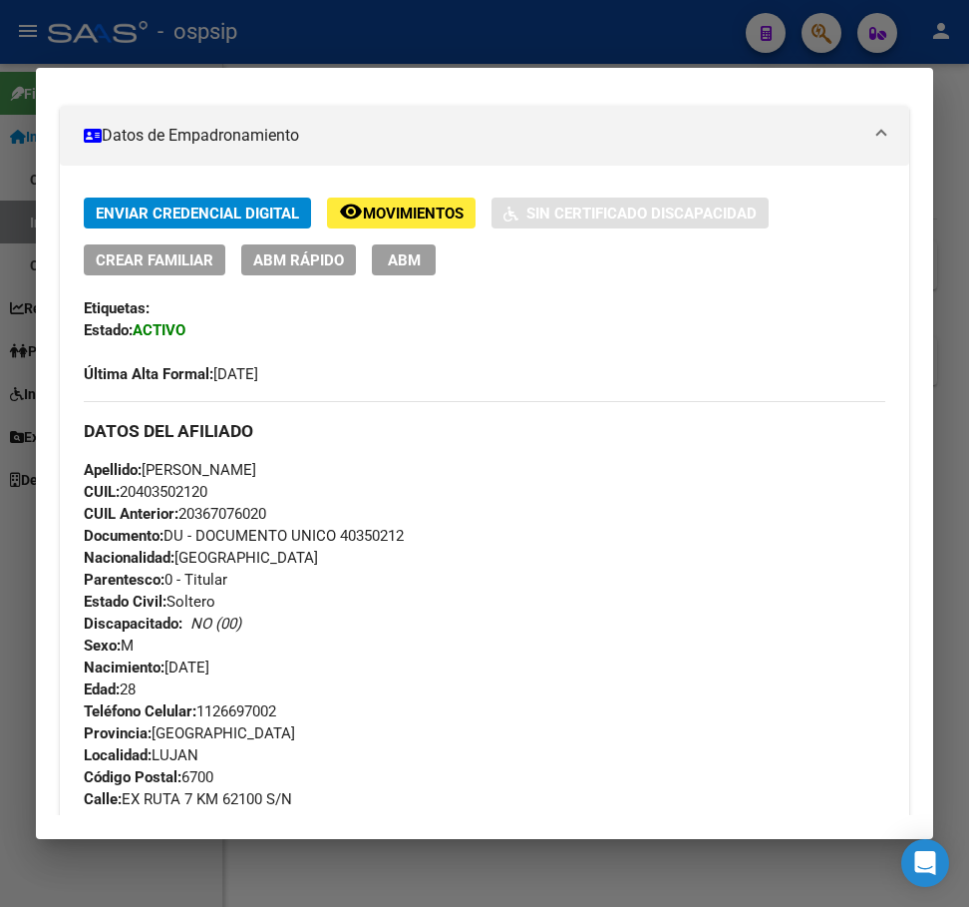
scroll to position [399, 0]
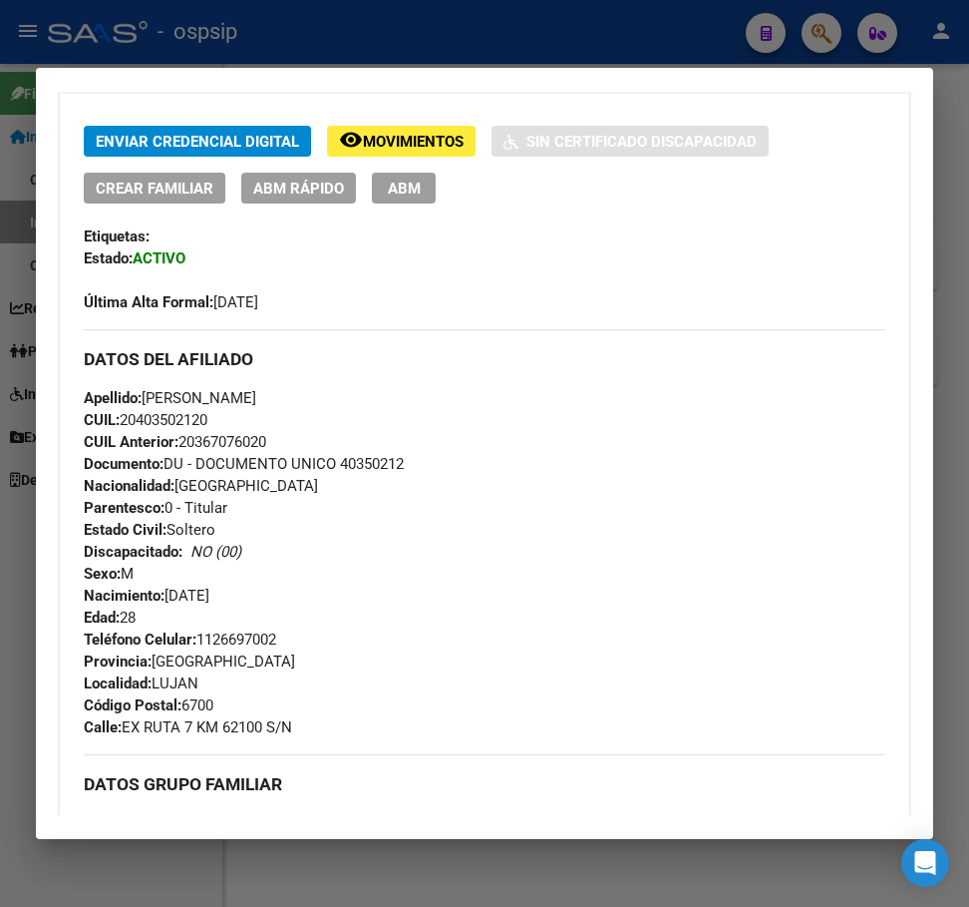
click at [597, 30] on div at bounding box center [484, 453] width 969 height 907
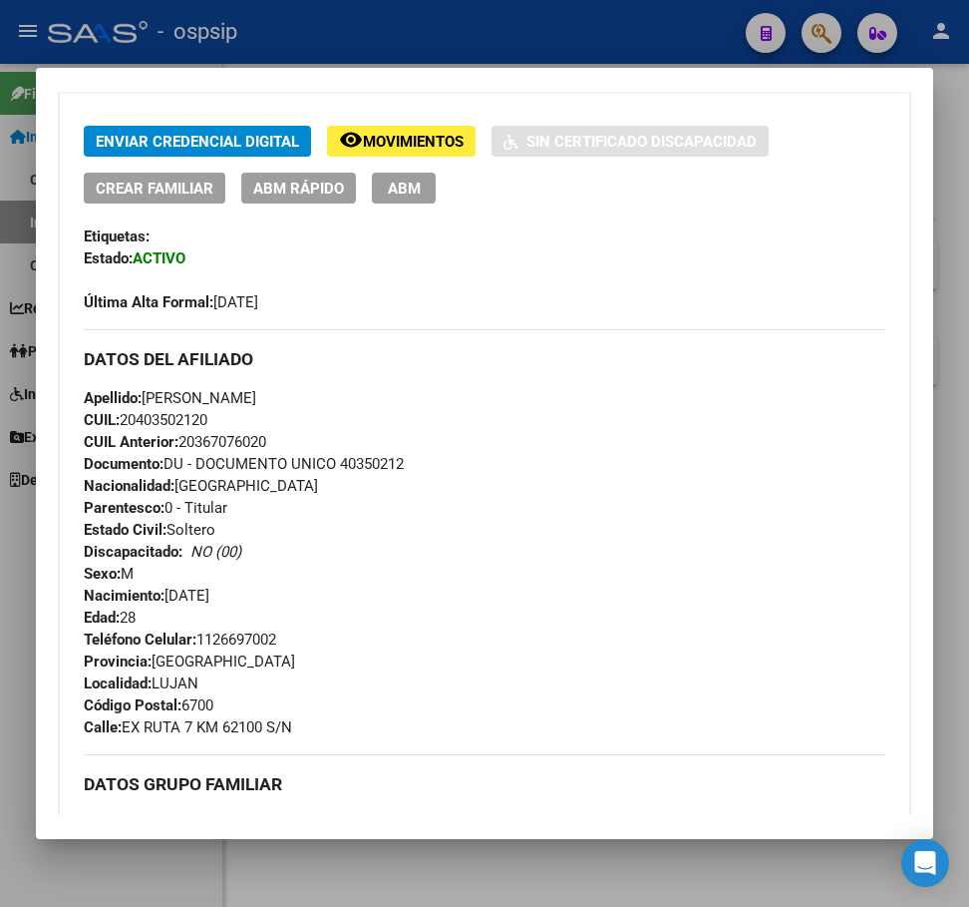
click at [597, 30] on div at bounding box center [484, 453] width 969 height 907
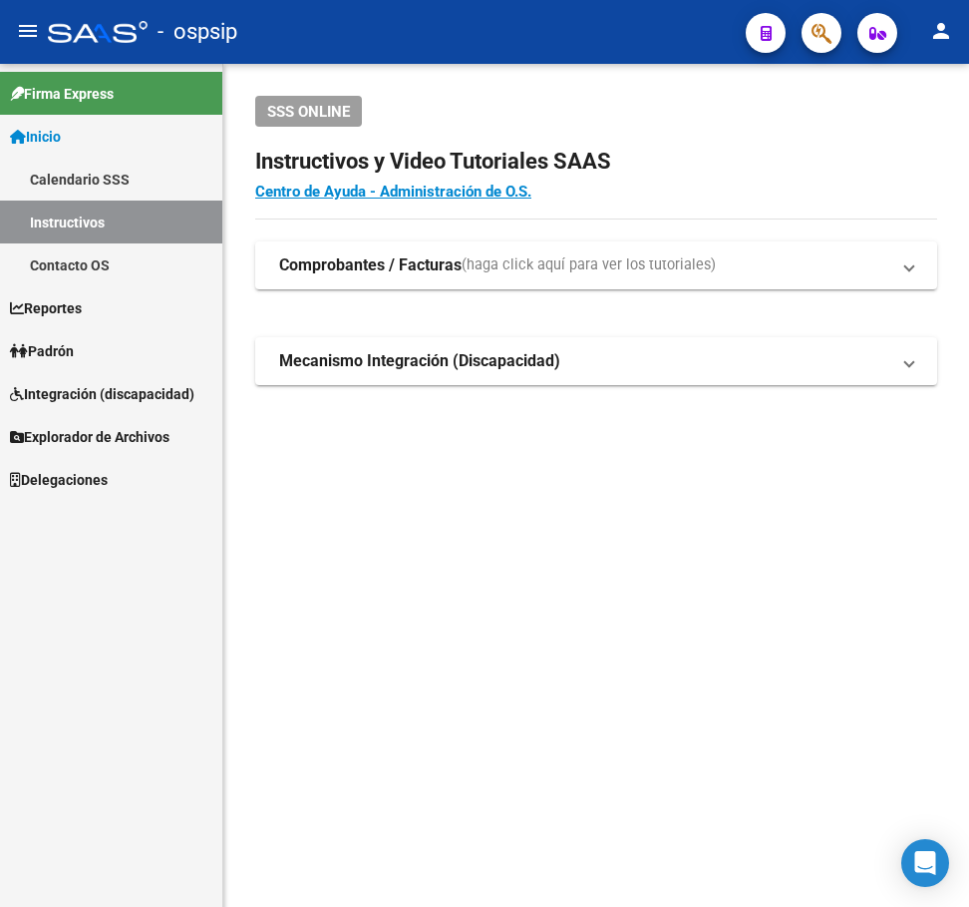
click at [822, 35] on icon "button" at bounding box center [822, 33] width 20 height 23
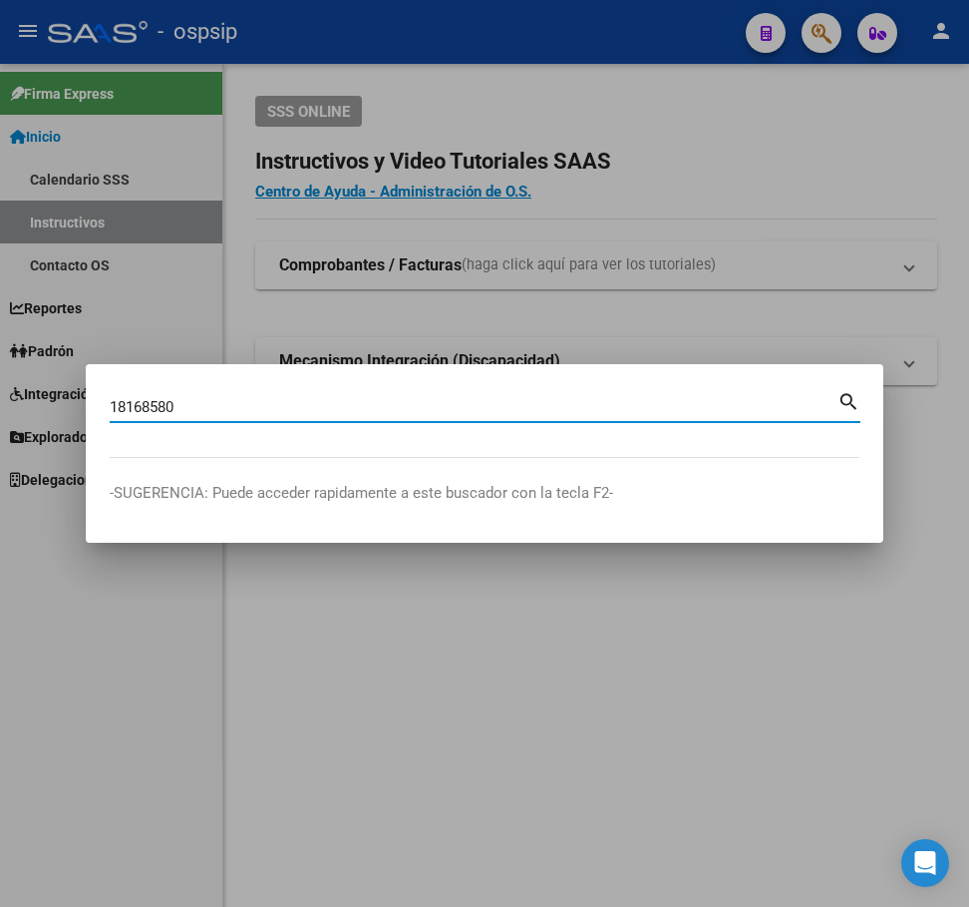
type input "18168580"
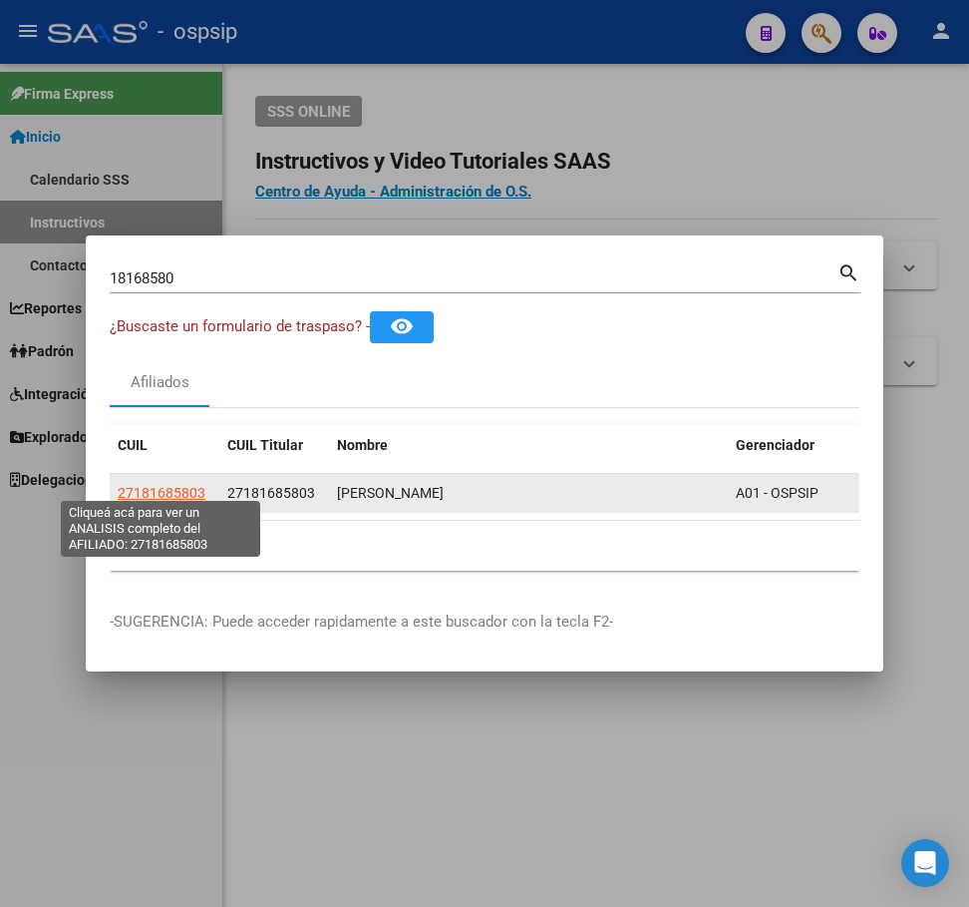
click at [188, 487] on span "27181685803" at bounding box center [162, 493] width 88 height 16
type textarea "27181685803"
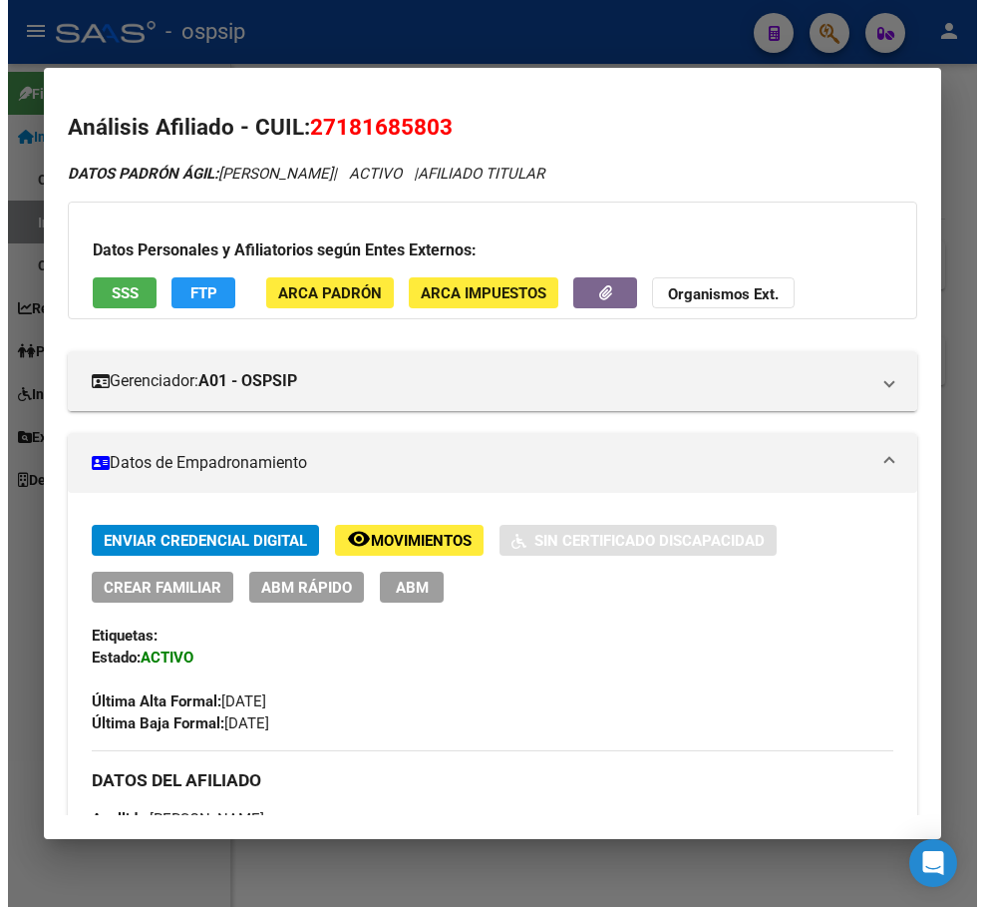
scroll to position [698, 0]
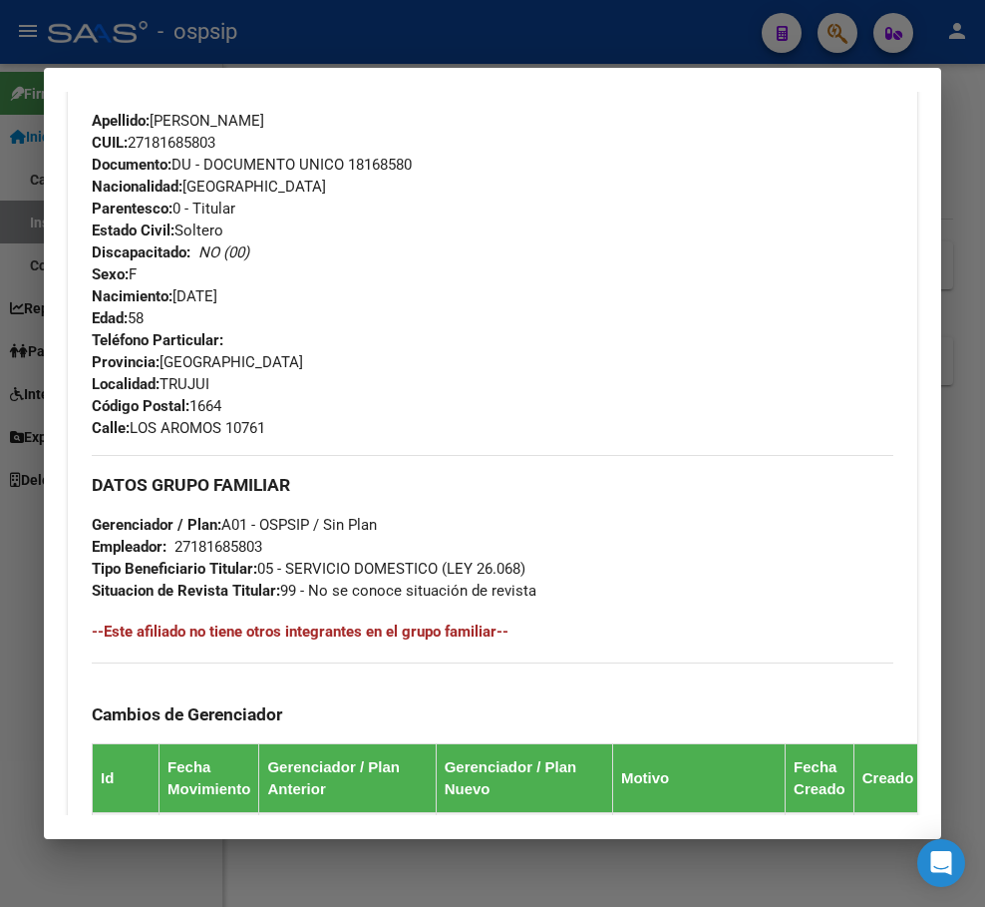
click at [578, 78] on mat-dialog-container "Análisis Afiliado - CUIL: 27181685803 DATOS PADRÓN ÁGIL: [PERSON_NAME] | ACTIVO…" at bounding box center [493, 453] width 898 height 771
click at [582, 66] on div at bounding box center [492, 453] width 985 height 907
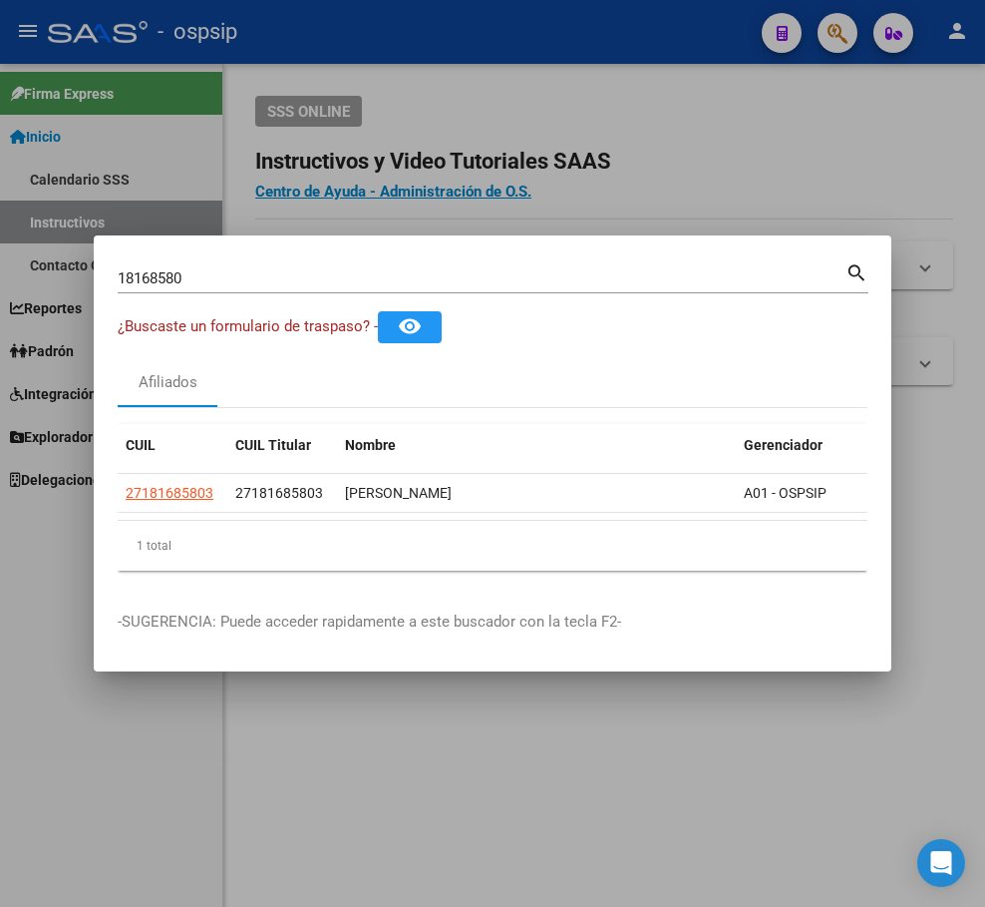
click at [779, 73] on div at bounding box center [492, 453] width 985 height 907
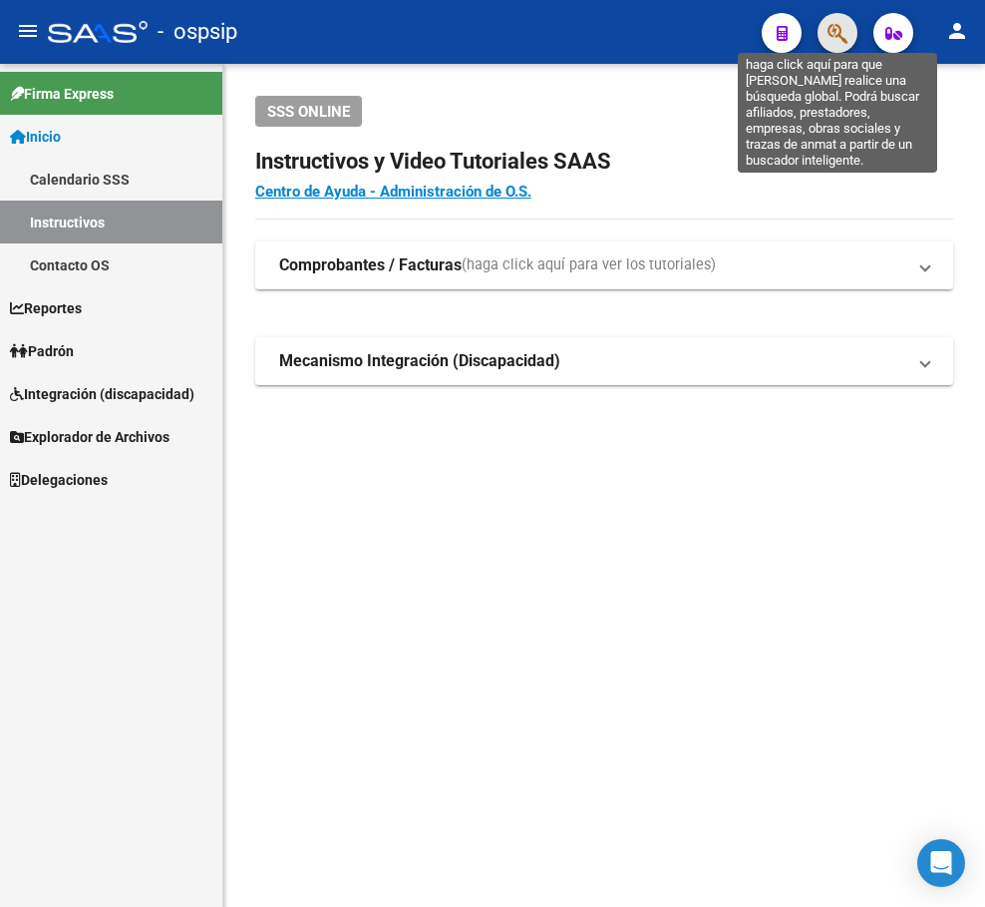
click at [836, 28] on icon "button" at bounding box center [838, 33] width 20 height 23
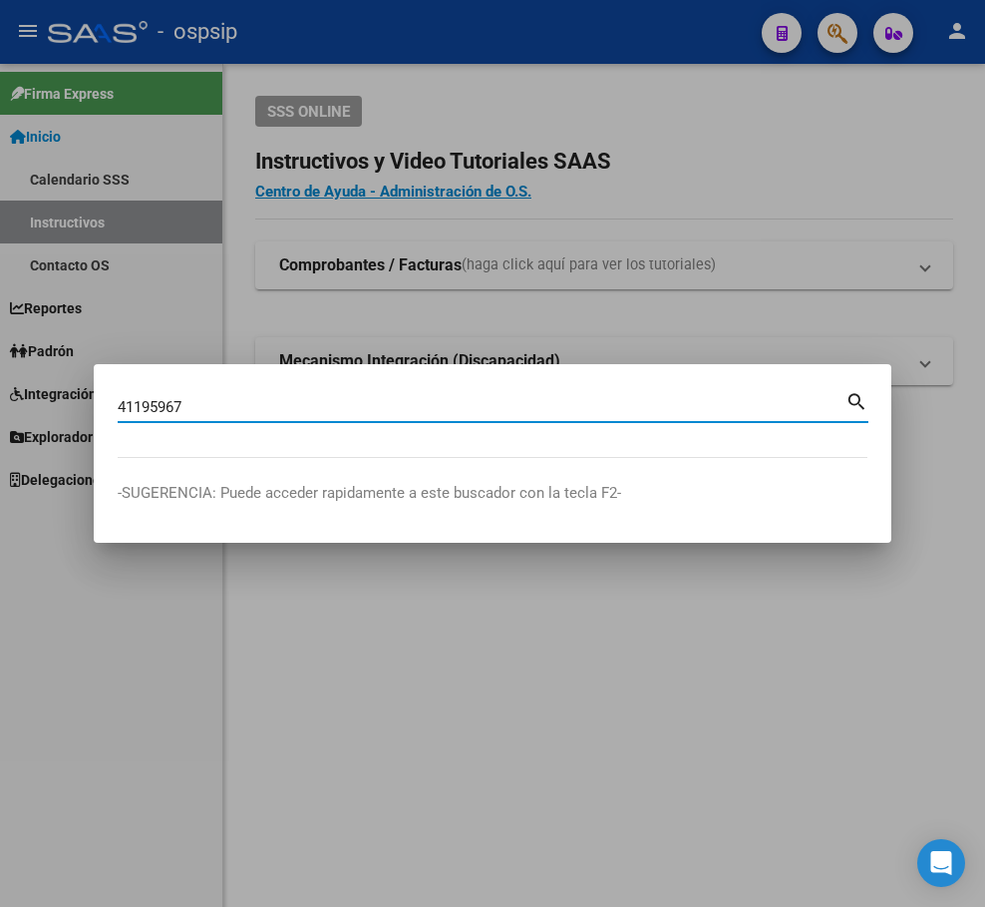
type input "41195967"
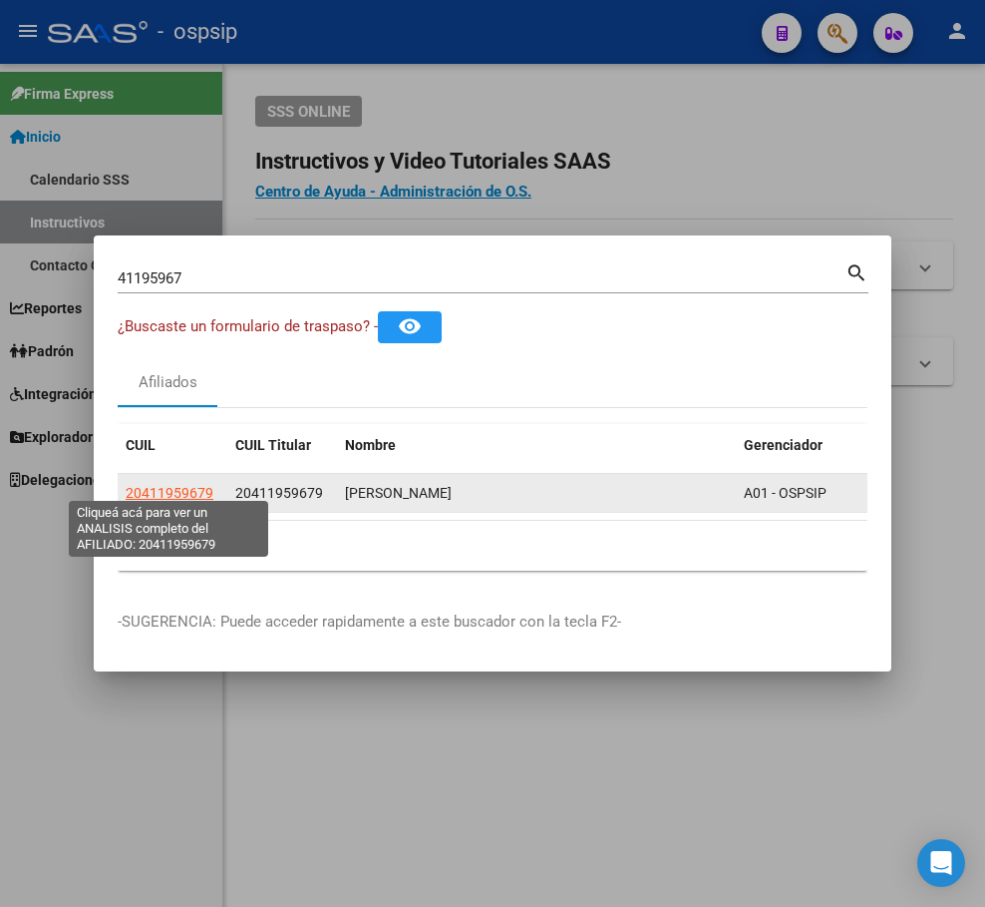
click at [174, 485] on span "20411959679" at bounding box center [170, 493] width 88 height 16
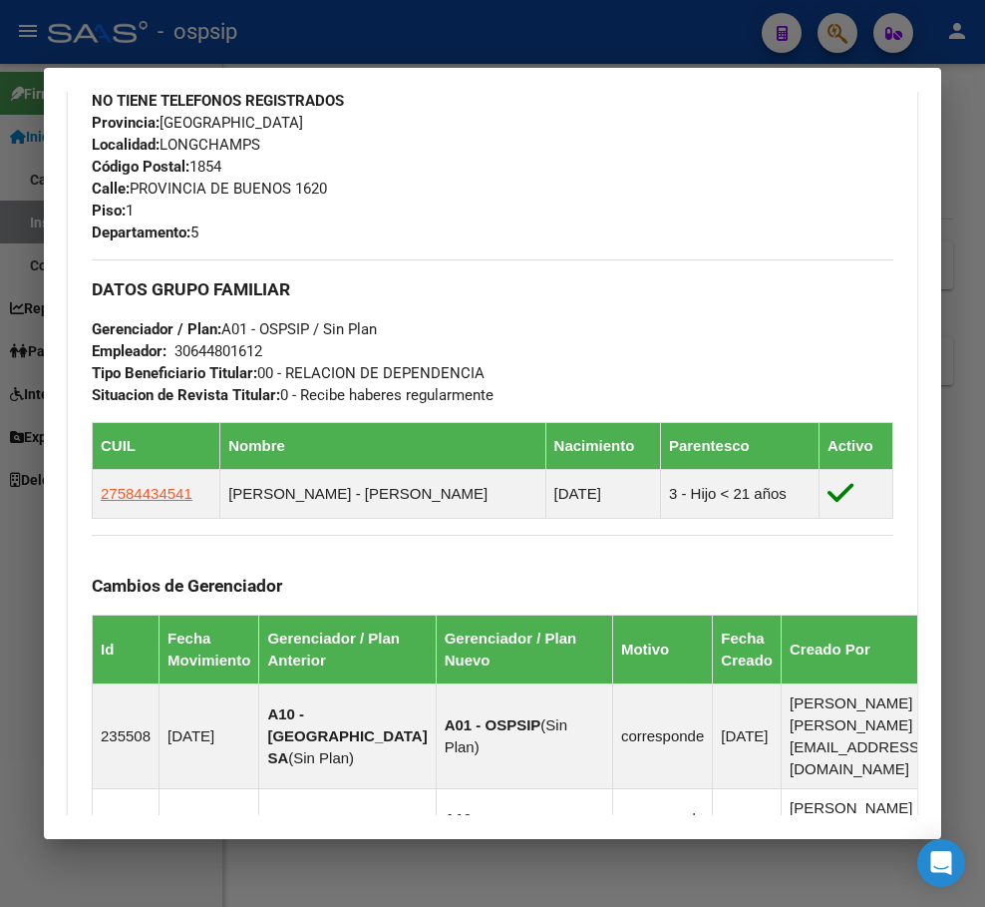
scroll to position [977, 0]
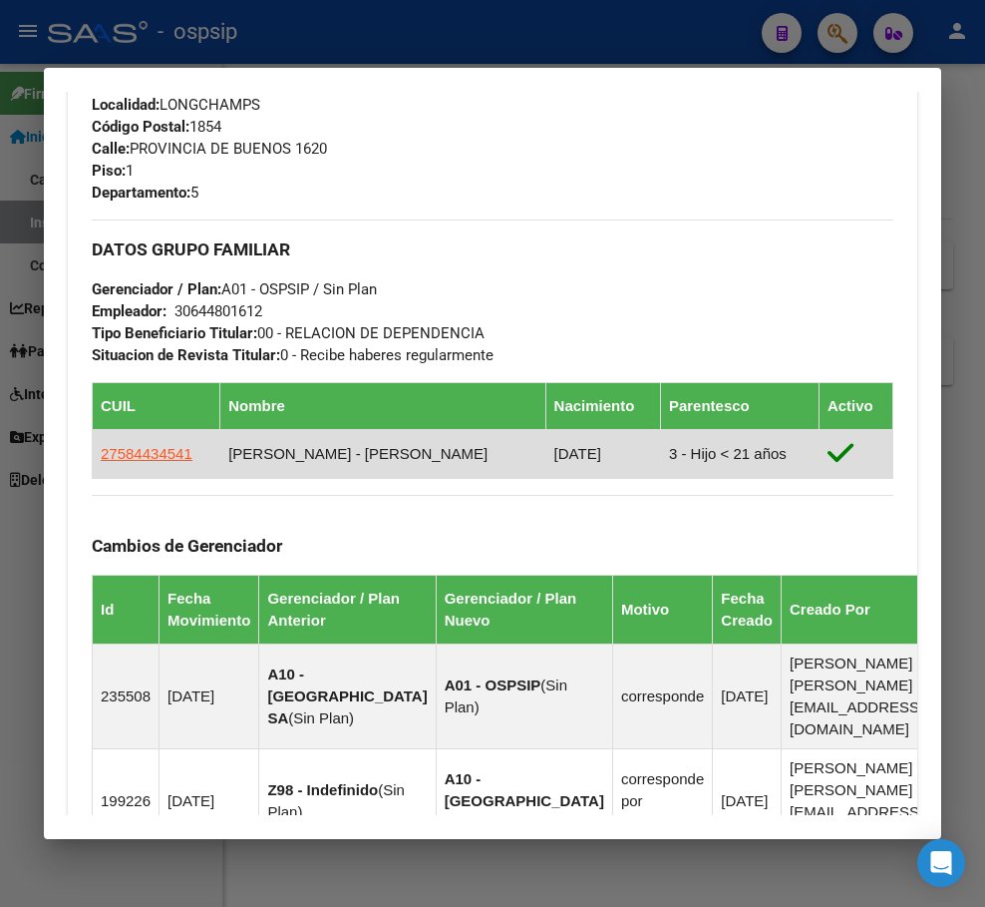
click at [153, 465] on td "27584434541" at bounding box center [157, 453] width 128 height 49
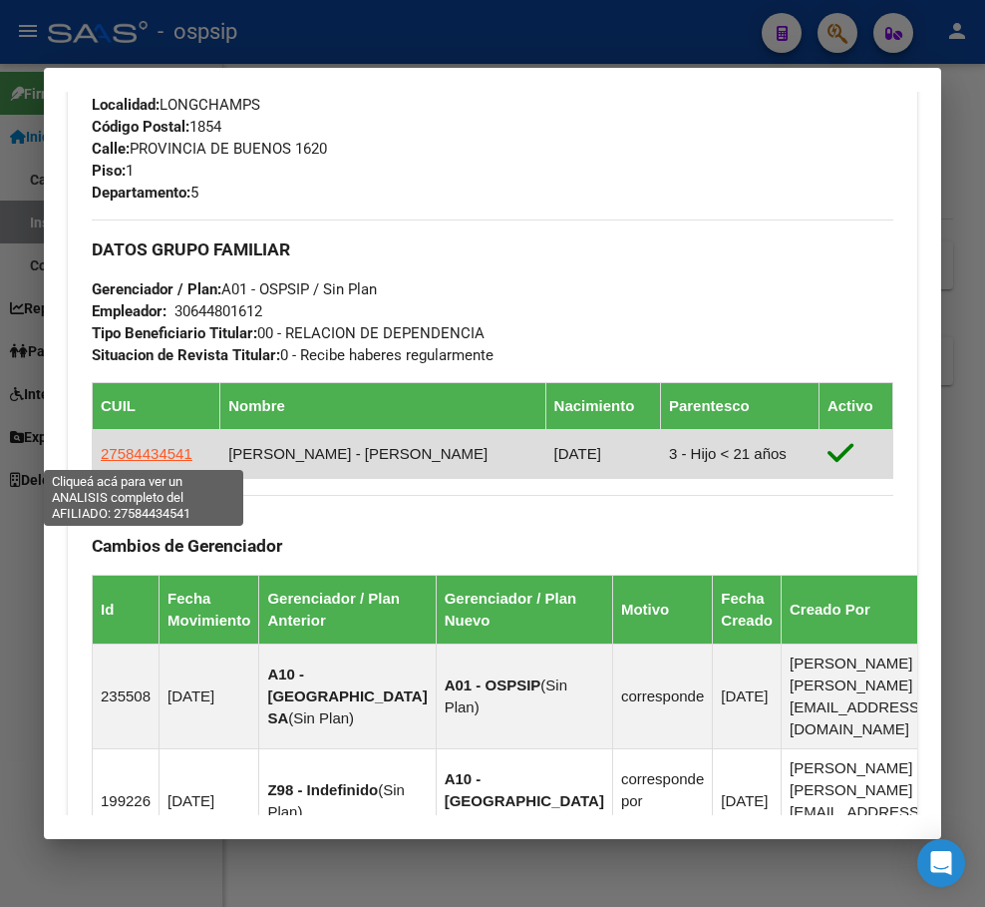
click at [157, 452] on span "27584434541" at bounding box center [147, 453] width 92 height 17
type textarea "27584434541"
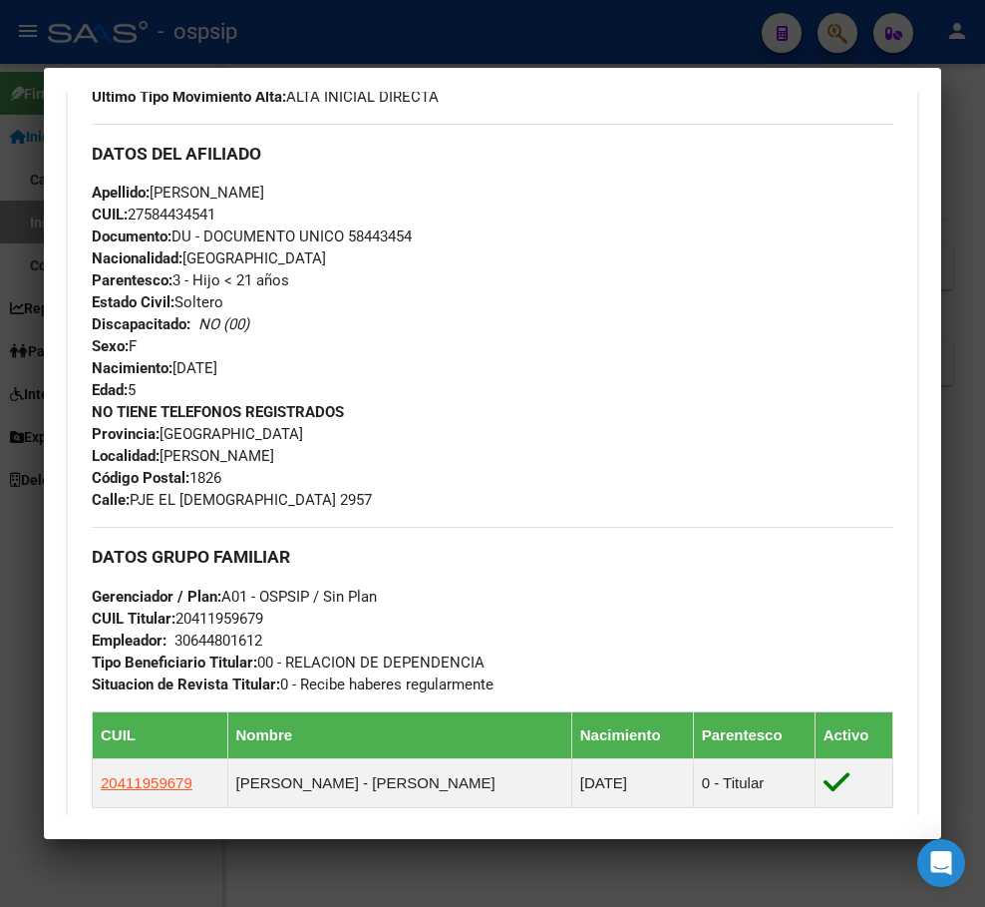
scroll to position [1395, 0]
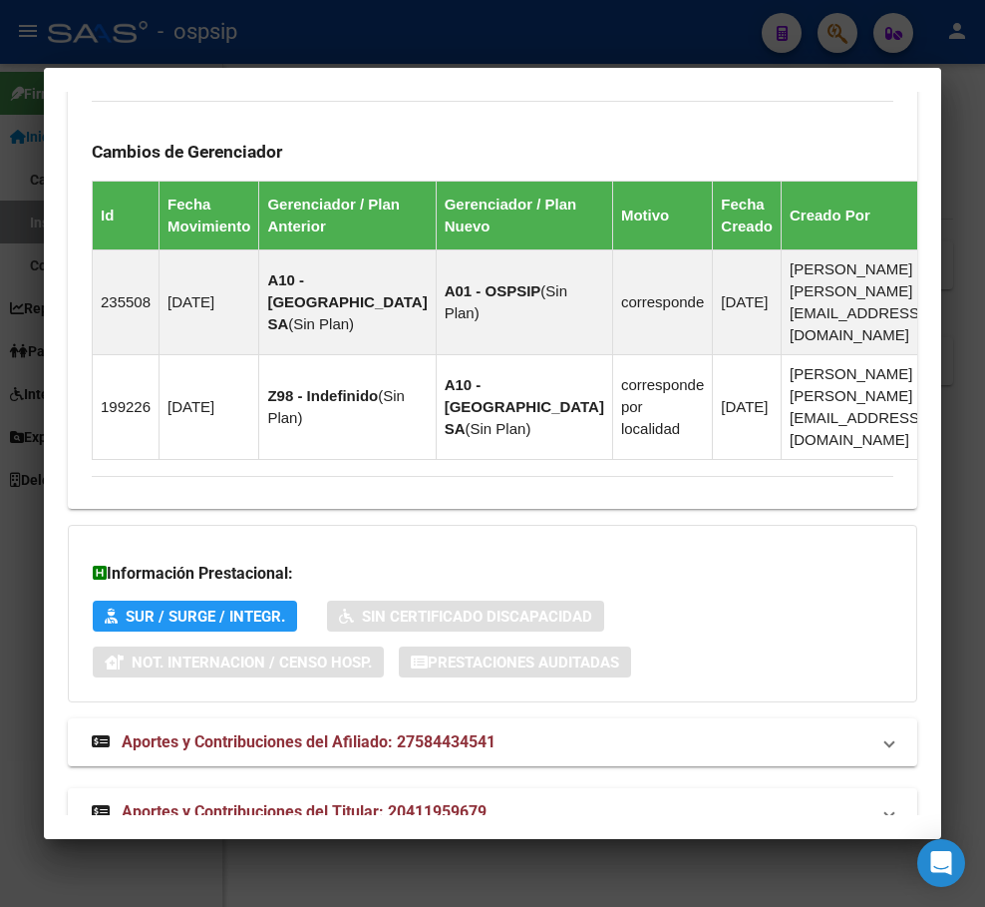
click at [676, 788] on mat-expansion-panel-header "Aportes y Contribuciones del Titular: 20411959679" at bounding box center [493, 812] width 850 height 48
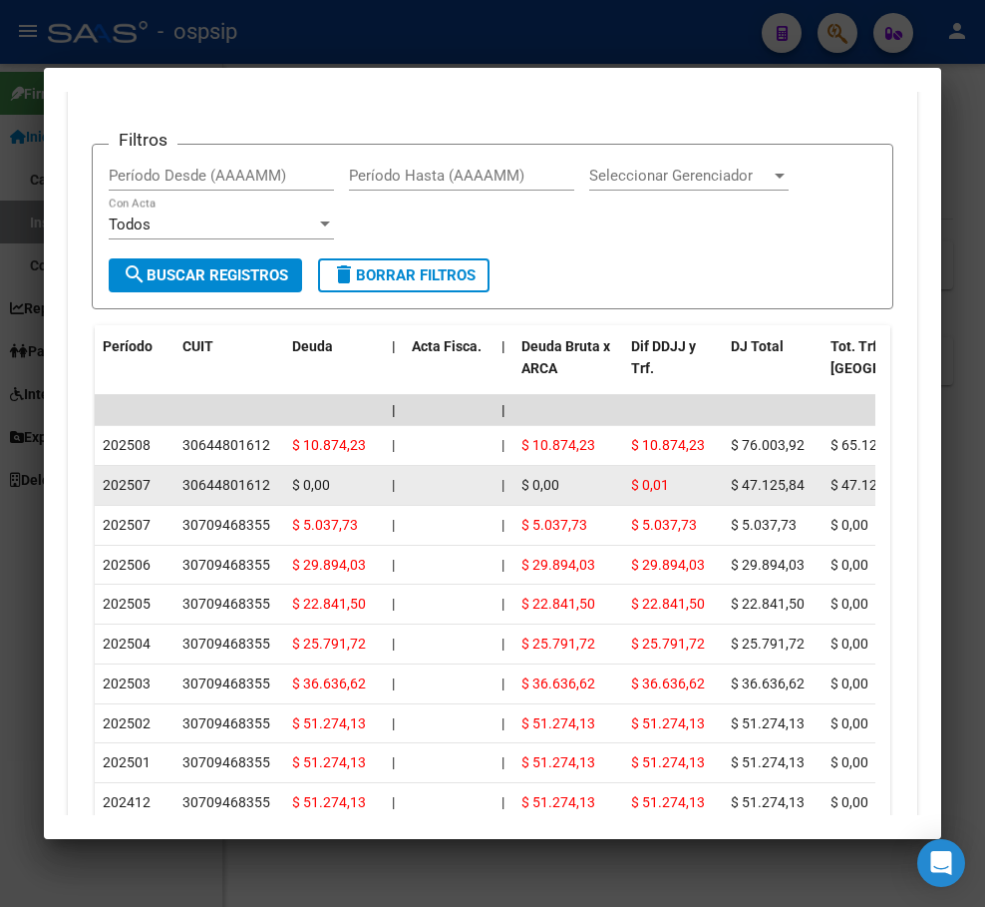
scroll to position [2118, 0]
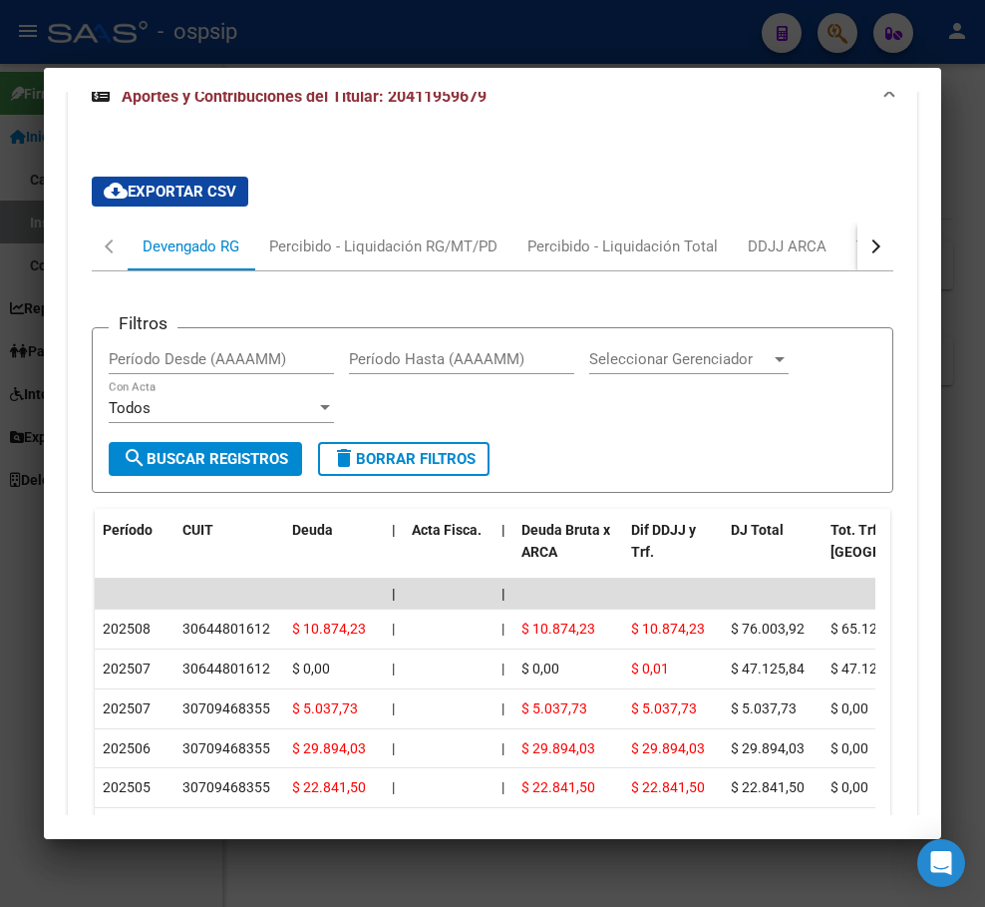
click at [870, 222] on button "button" at bounding box center [876, 246] width 36 height 48
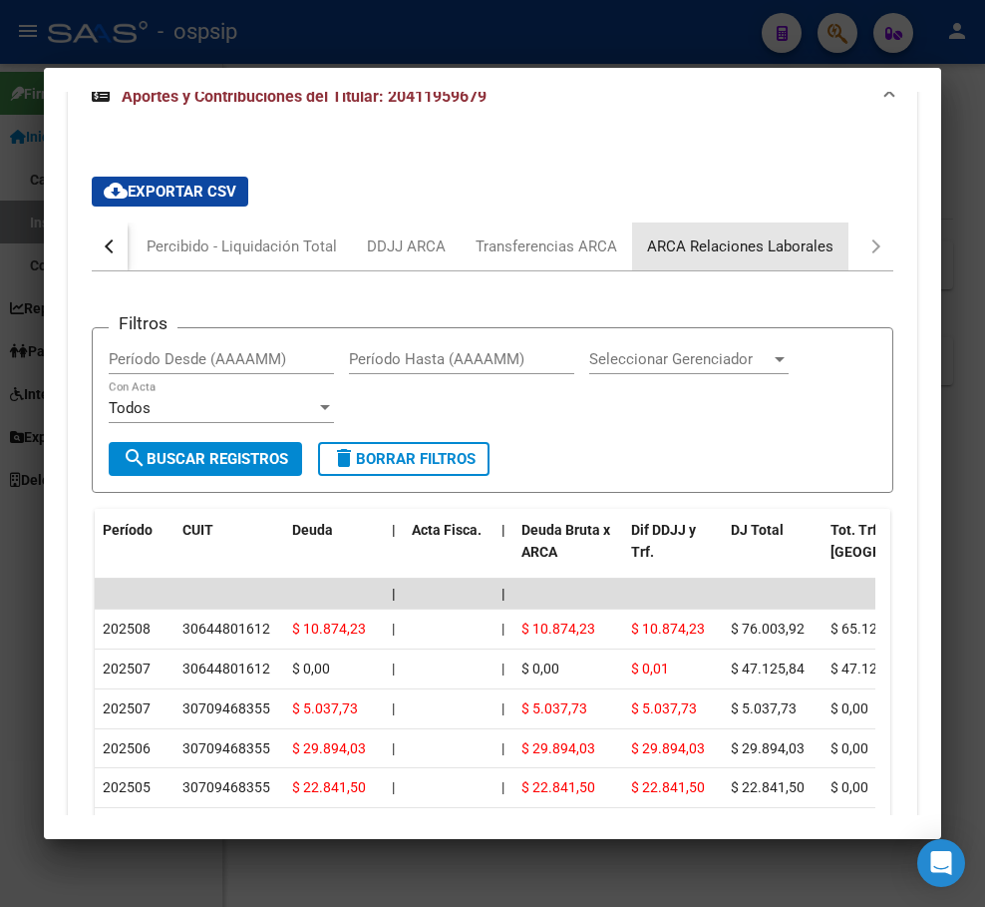
click at [819, 222] on div "ARCA Relaciones Laborales" at bounding box center [740, 246] width 216 height 48
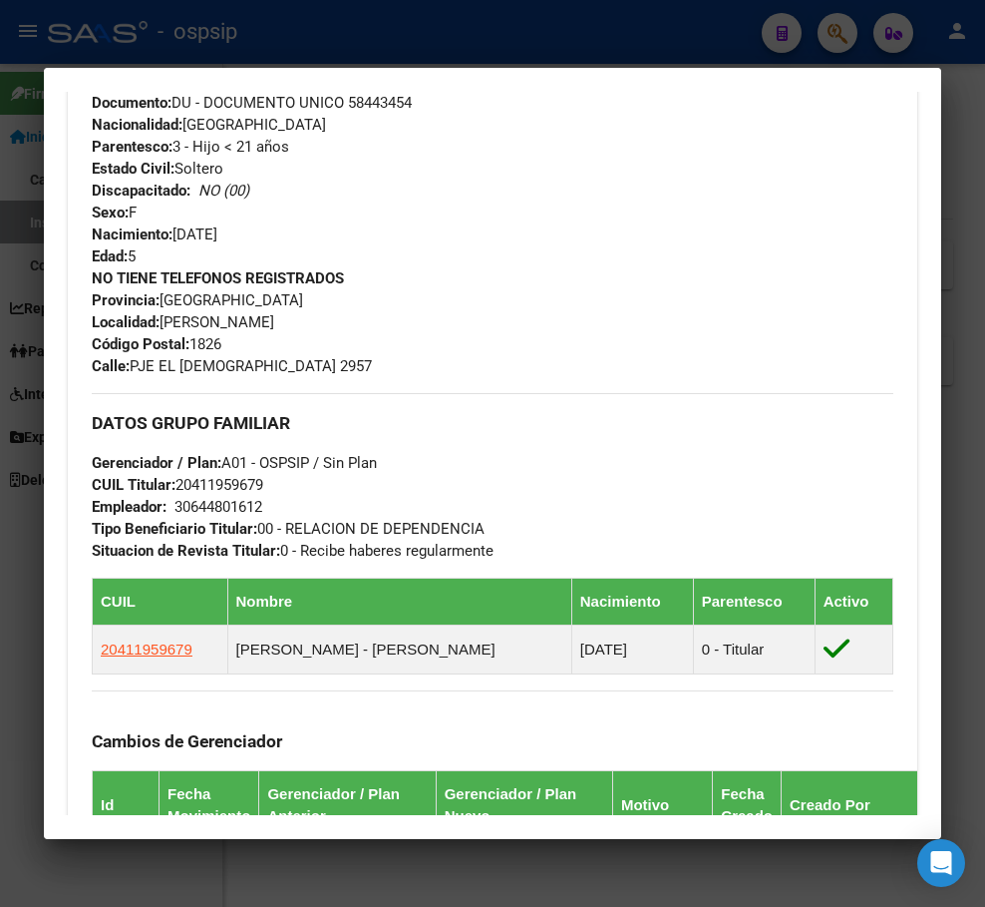
scroll to position [407, 0]
